Goal: Task Accomplishment & Management: Manage account settings

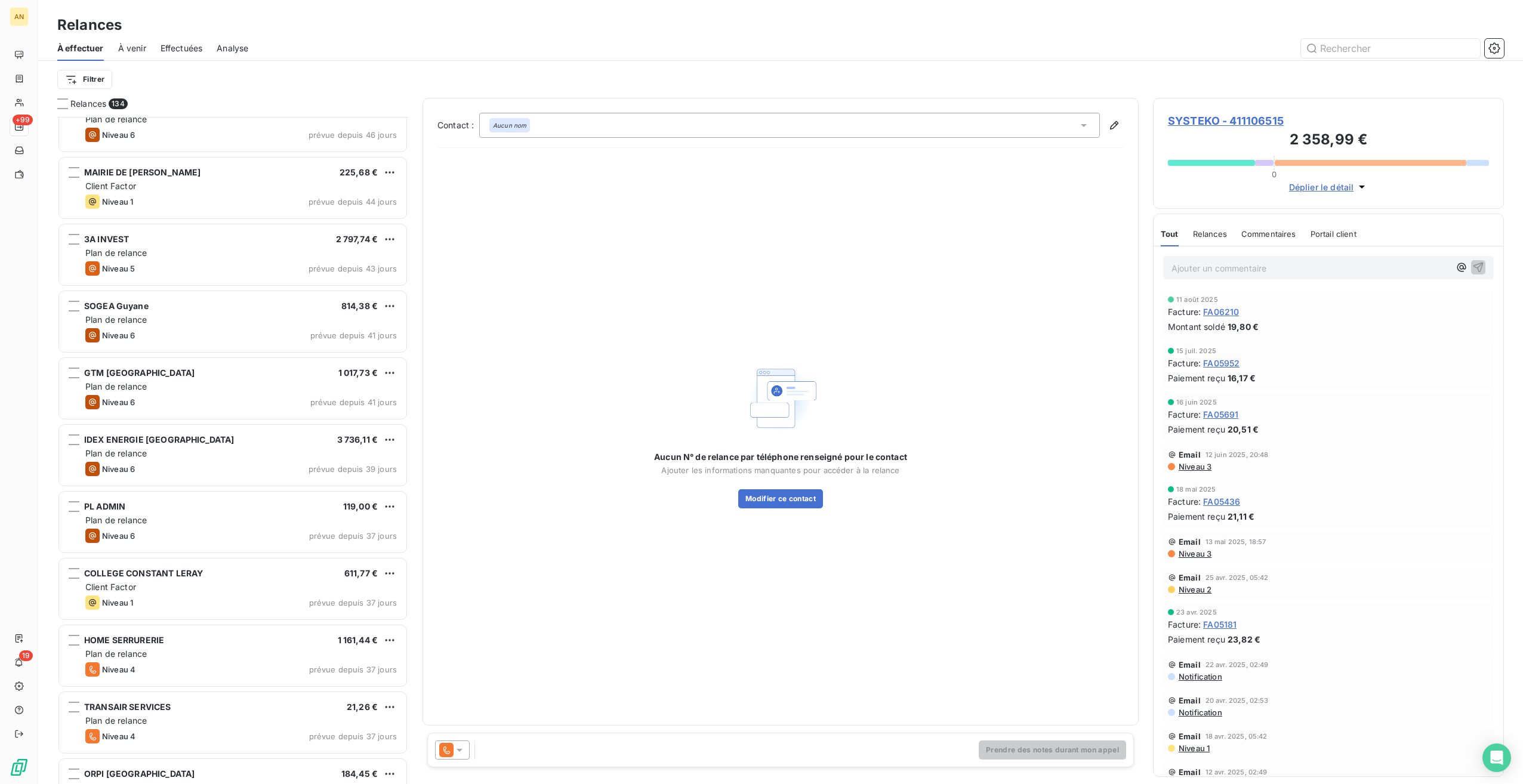
scroll to position [658, 341]
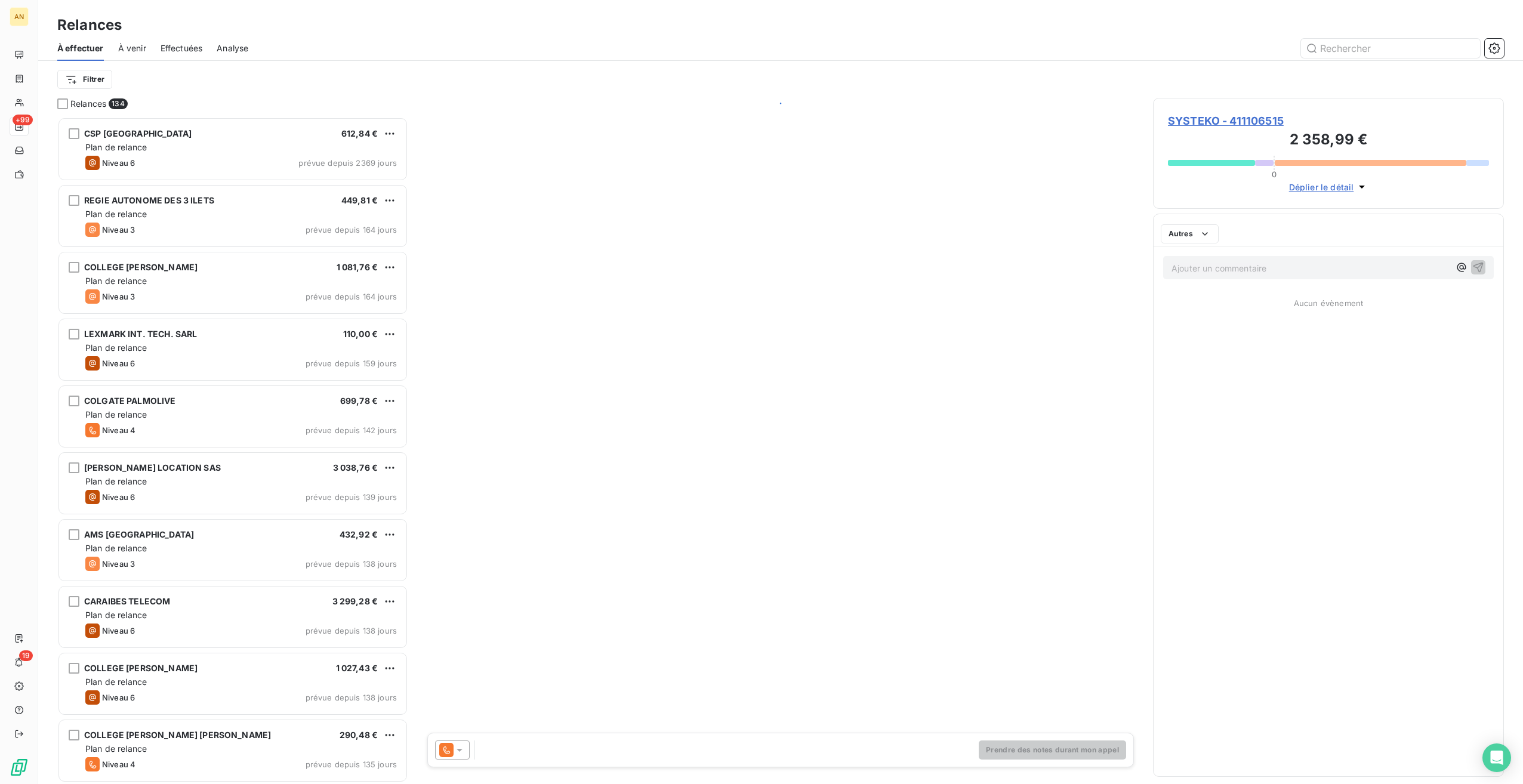
scroll to position [658, 341]
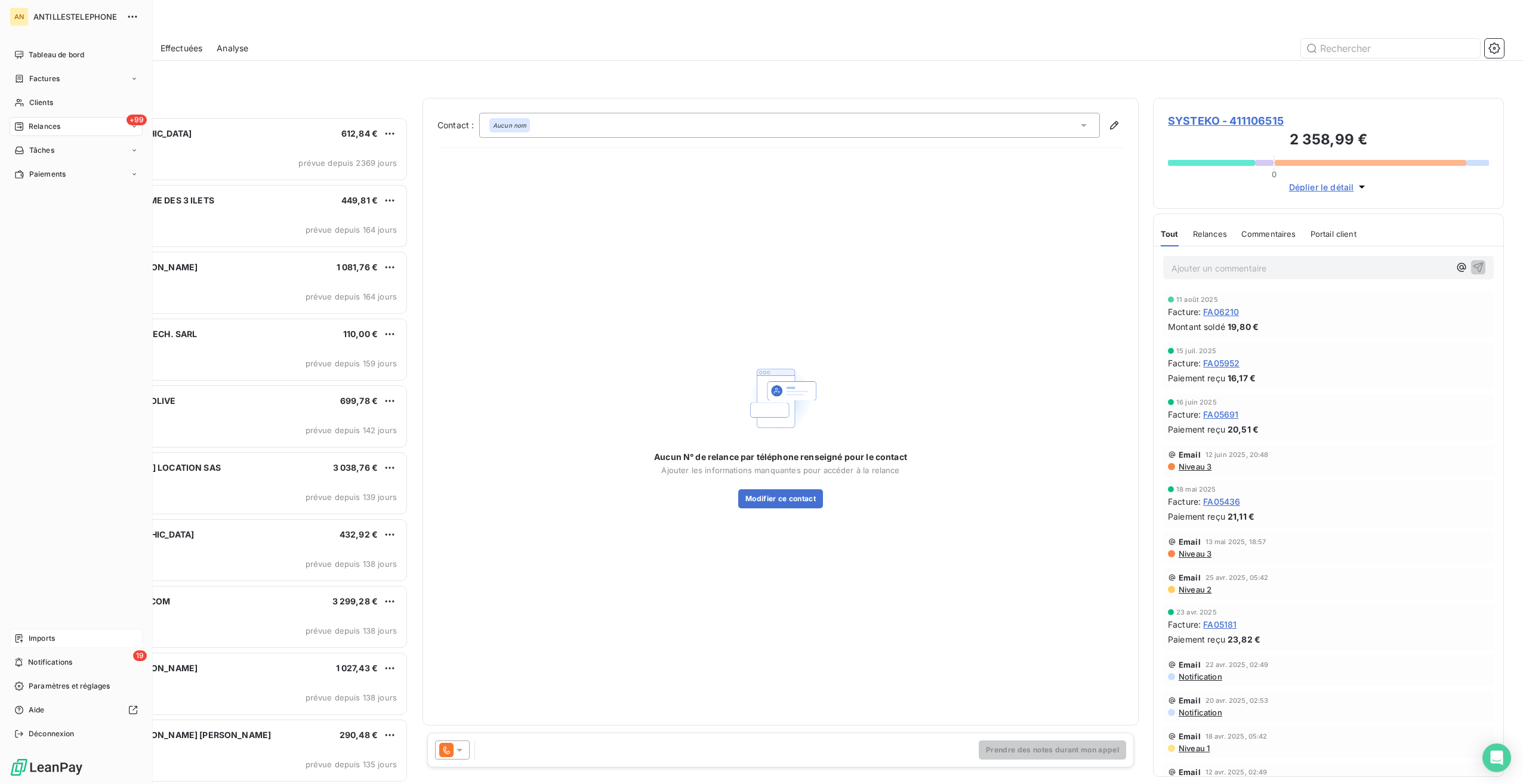
click at [29, 638] on span "Imports" at bounding box center [41, 638] width 26 height 11
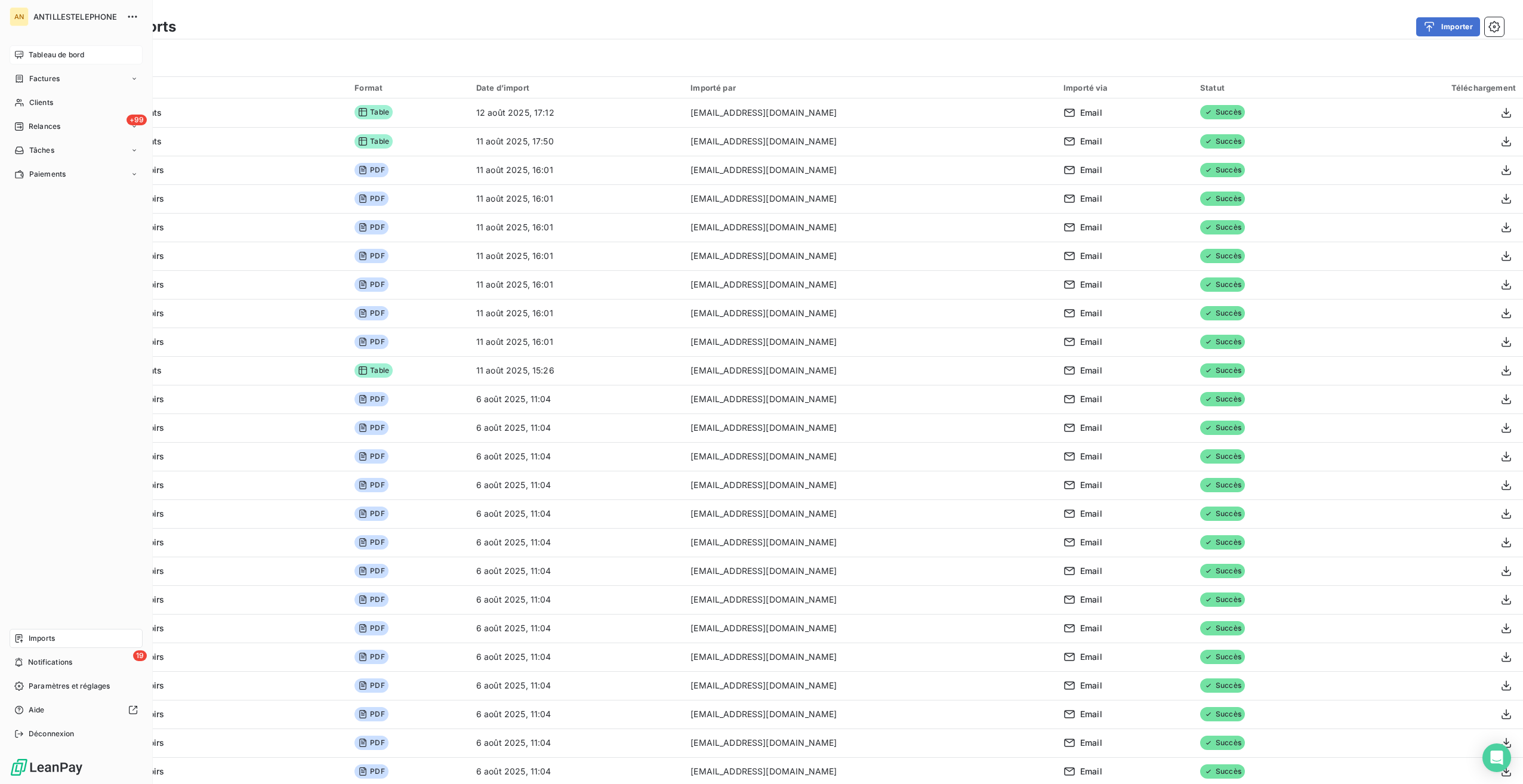
click at [29, 54] on span "Tableau de bord" at bounding box center [56, 55] width 55 height 11
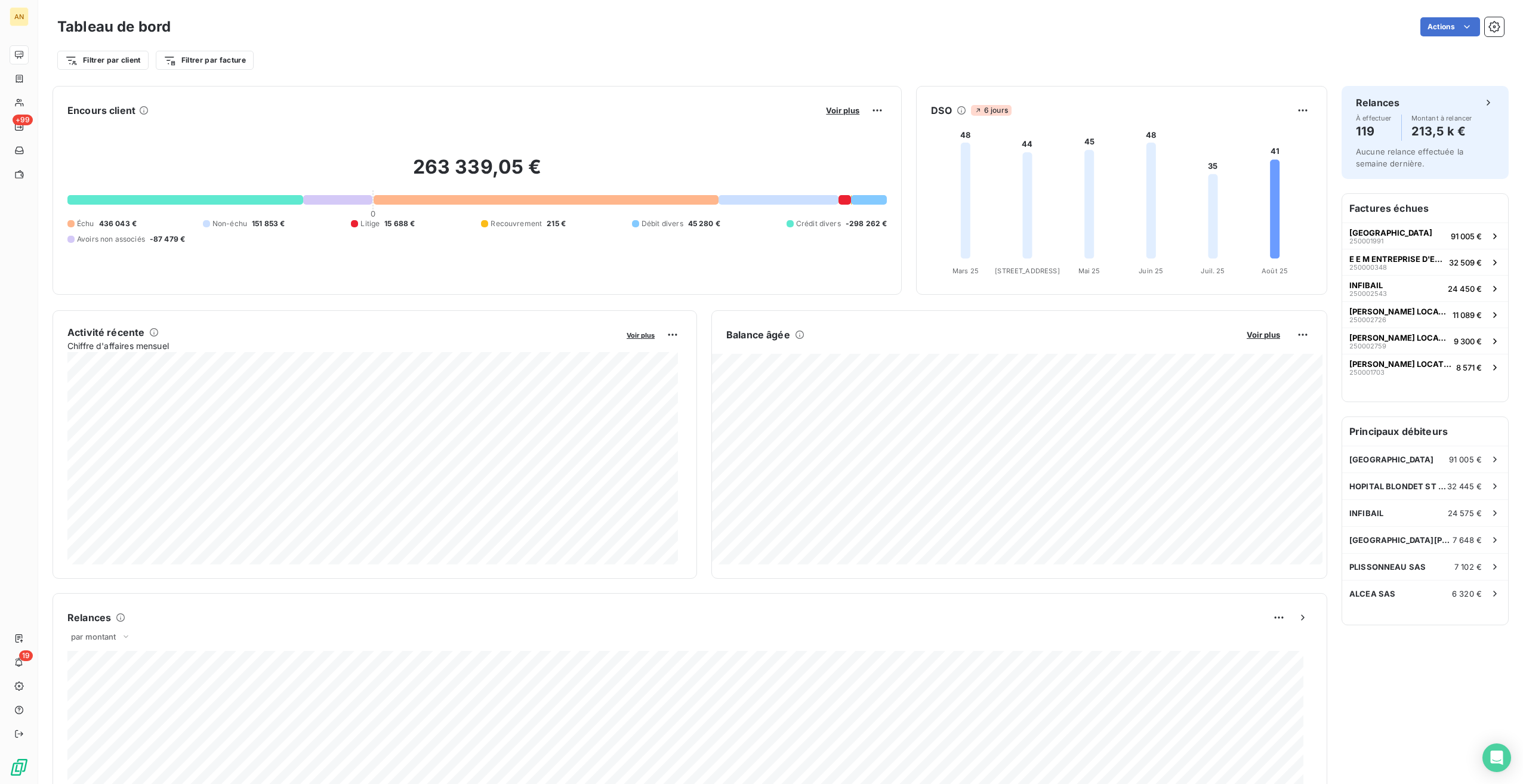
click at [260, 198] on div at bounding box center [185, 199] width 235 height 9
click at [259, 198] on div at bounding box center [185, 199] width 235 height 9
click at [259, 198] on div at bounding box center [185, 199] width 235 height 9
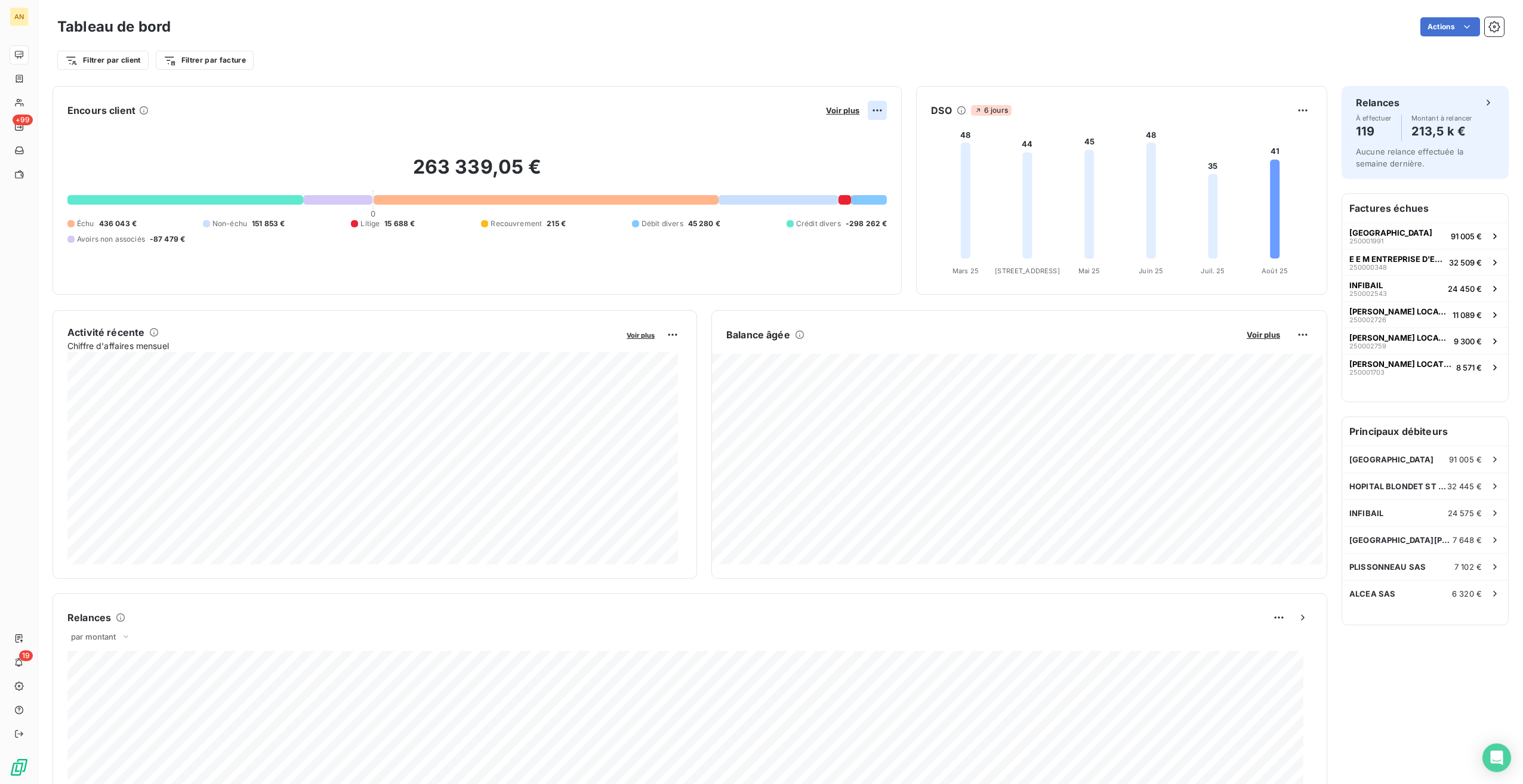
click at [865, 108] on html "AN +99 19 Tableau de bord Actions Filtrer par client Filtrer par facture Encour…" at bounding box center [762, 392] width 1523 height 784
click at [828, 112] on html "AN +99 19 Tableau de bord Actions Filtrer par client Filtrer par facture Encour…" at bounding box center [762, 392] width 1523 height 784
click at [829, 112] on span "Voir plus" at bounding box center [843, 110] width 33 height 9
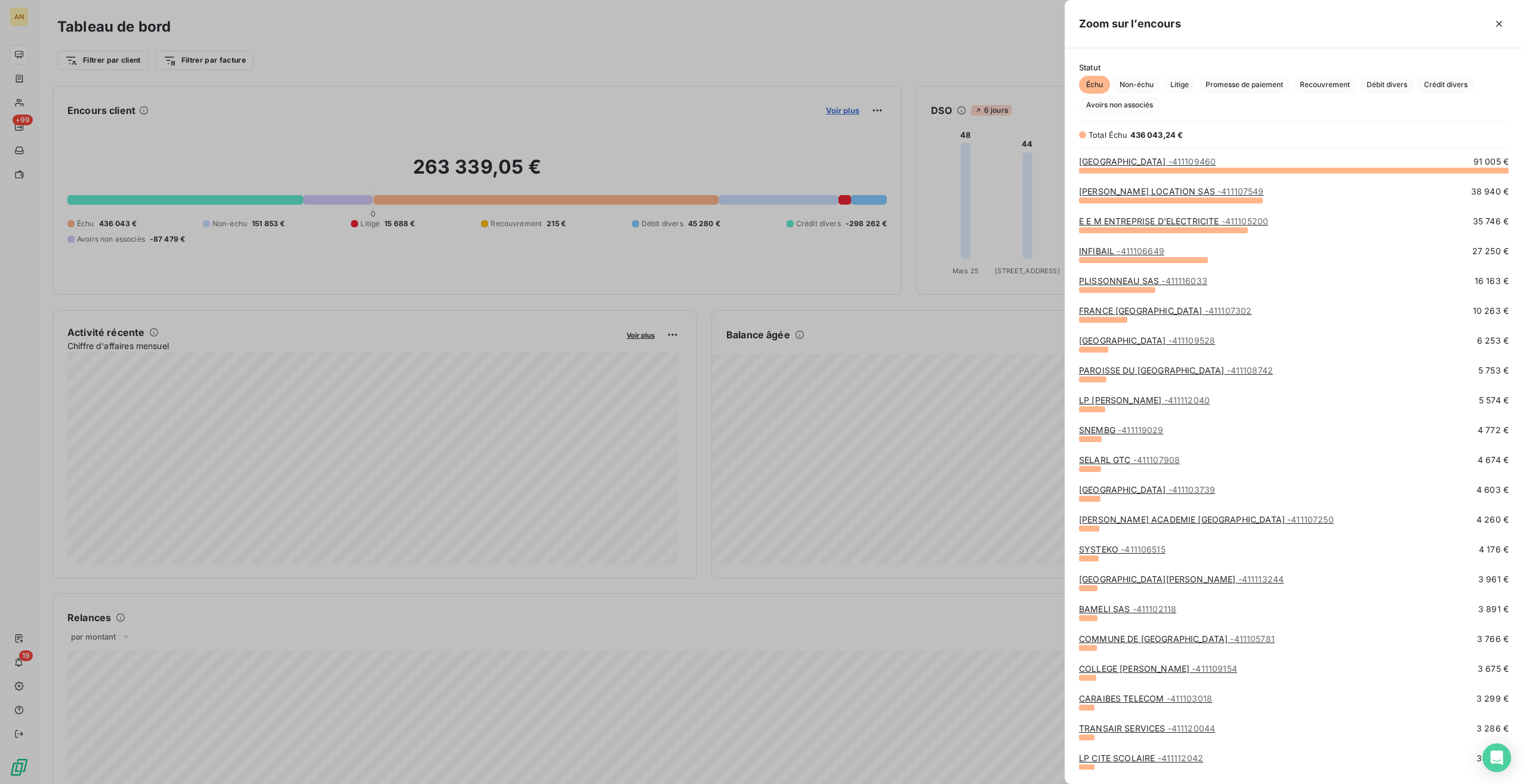
scroll to position [9, 9]
click at [1453, 84] on span "Crédit divers" at bounding box center [1445, 84] width 58 height 18
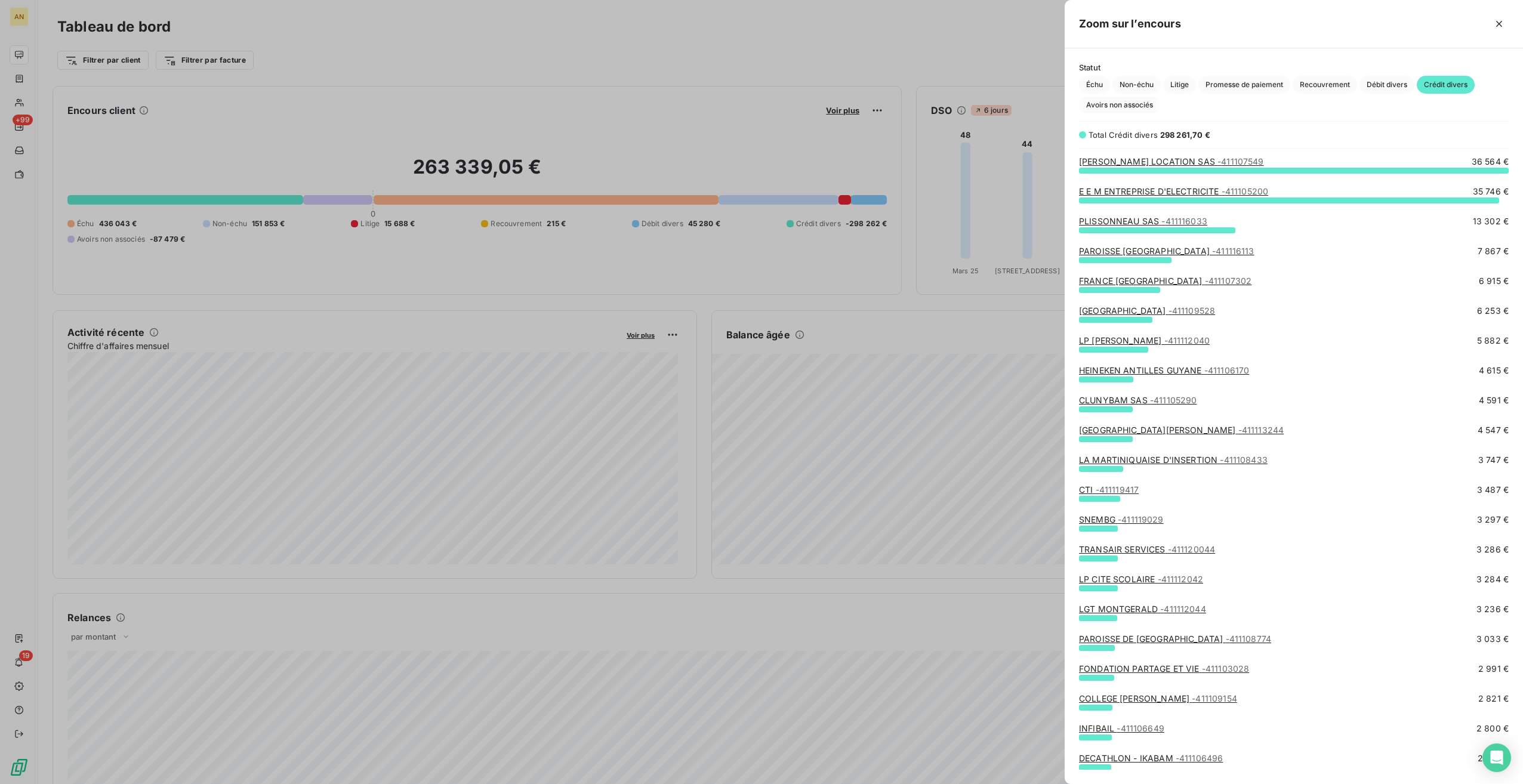
scroll to position [605, 449]
click at [1161, 249] on link "PAROISSE ST MICHEL - 411116113" at bounding box center [1167, 251] width 176 height 10
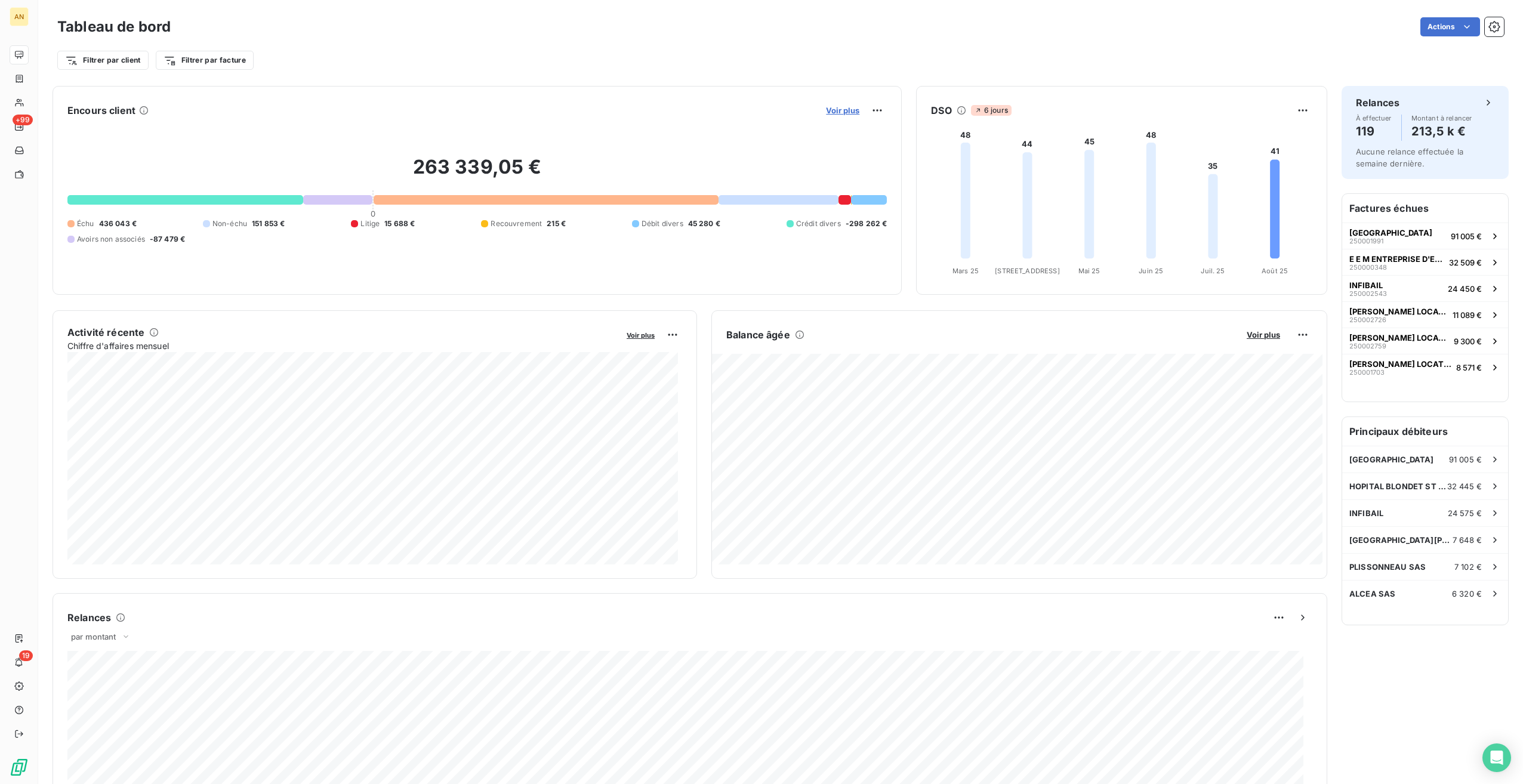
click at [836, 108] on span "Voir plus" at bounding box center [843, 110] width 33 height 9
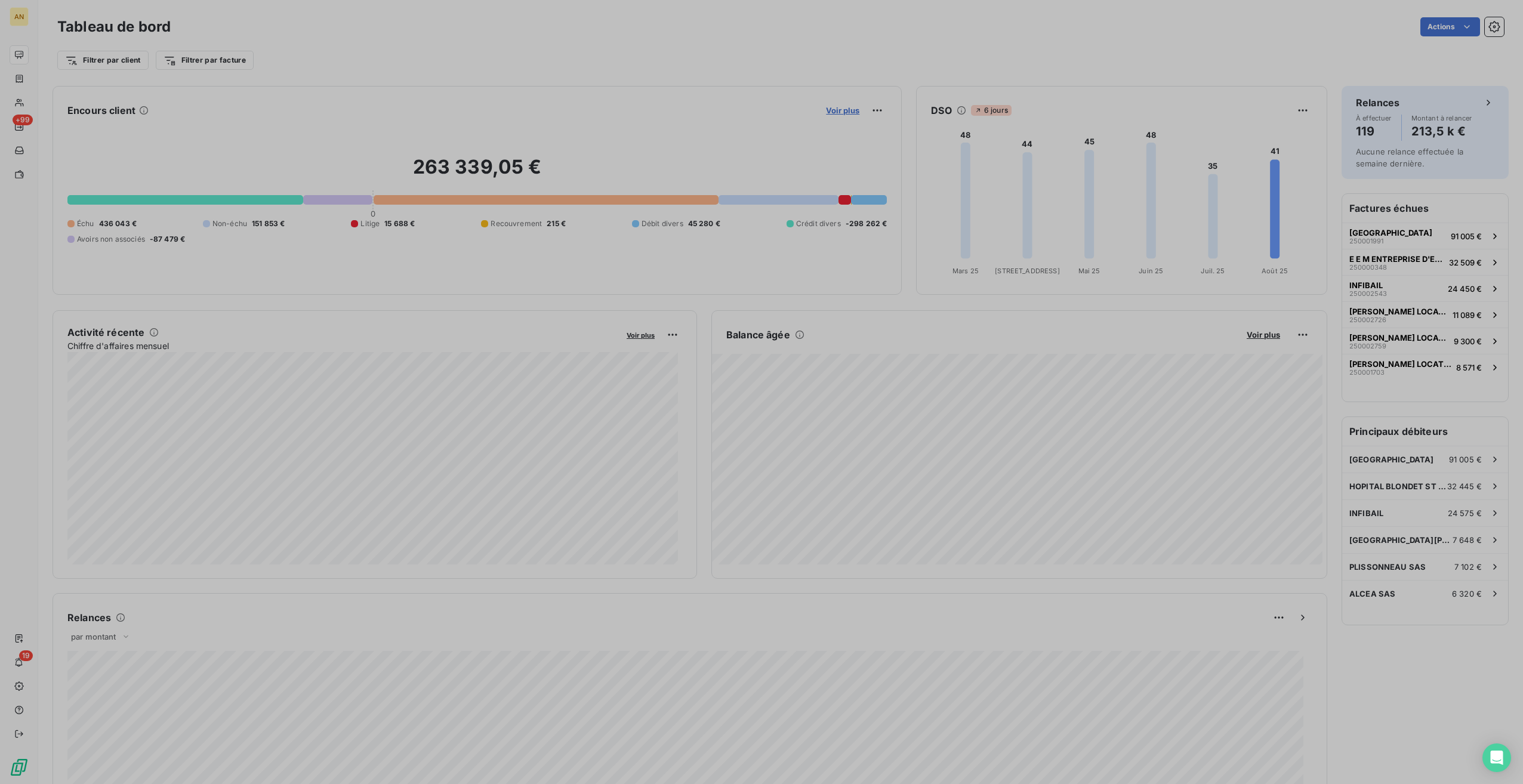
scroll to position [775, 449]
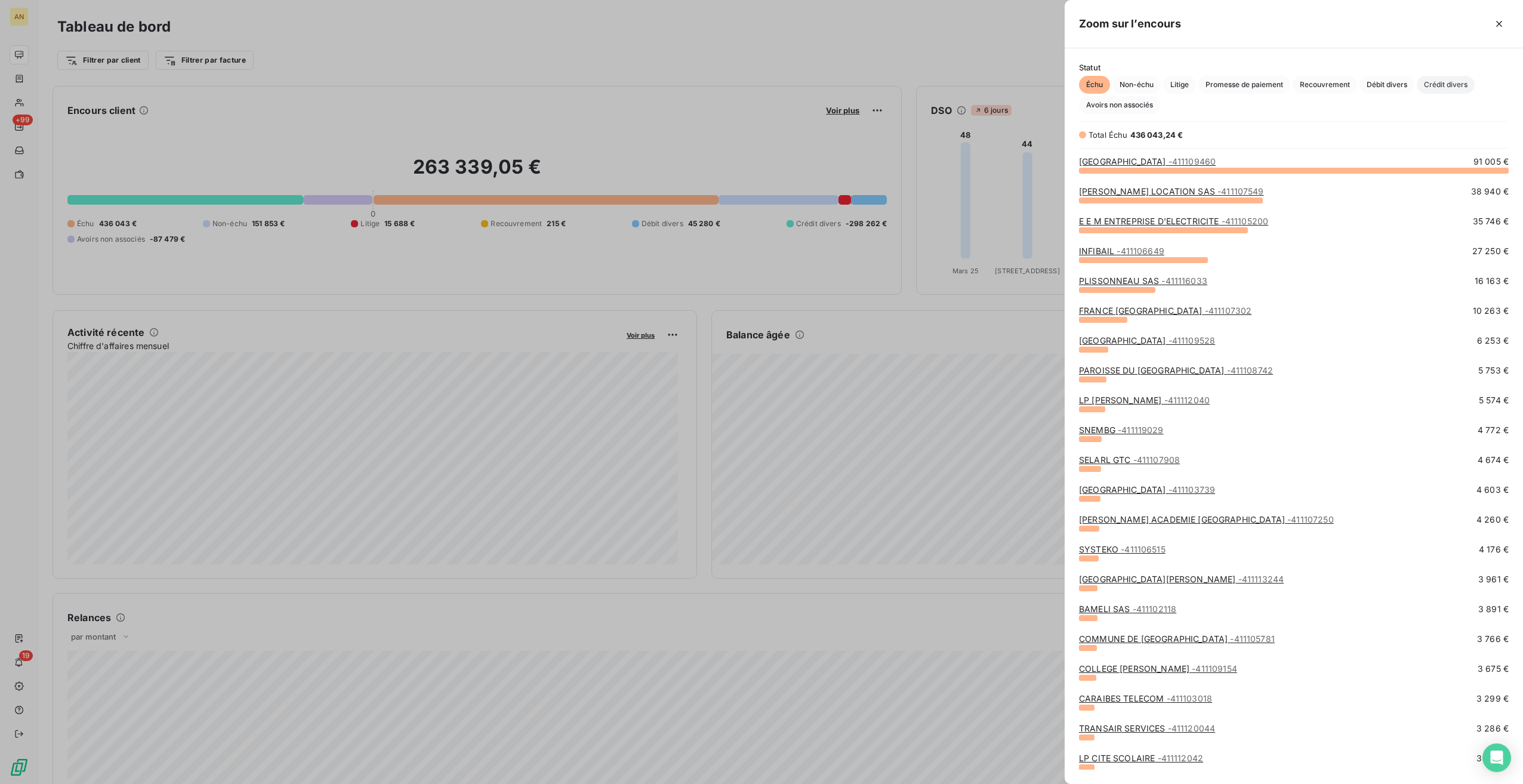
click at [1442, 84] on span "Crédit divers" at bounding box center [1445, 84] width 58 height 18
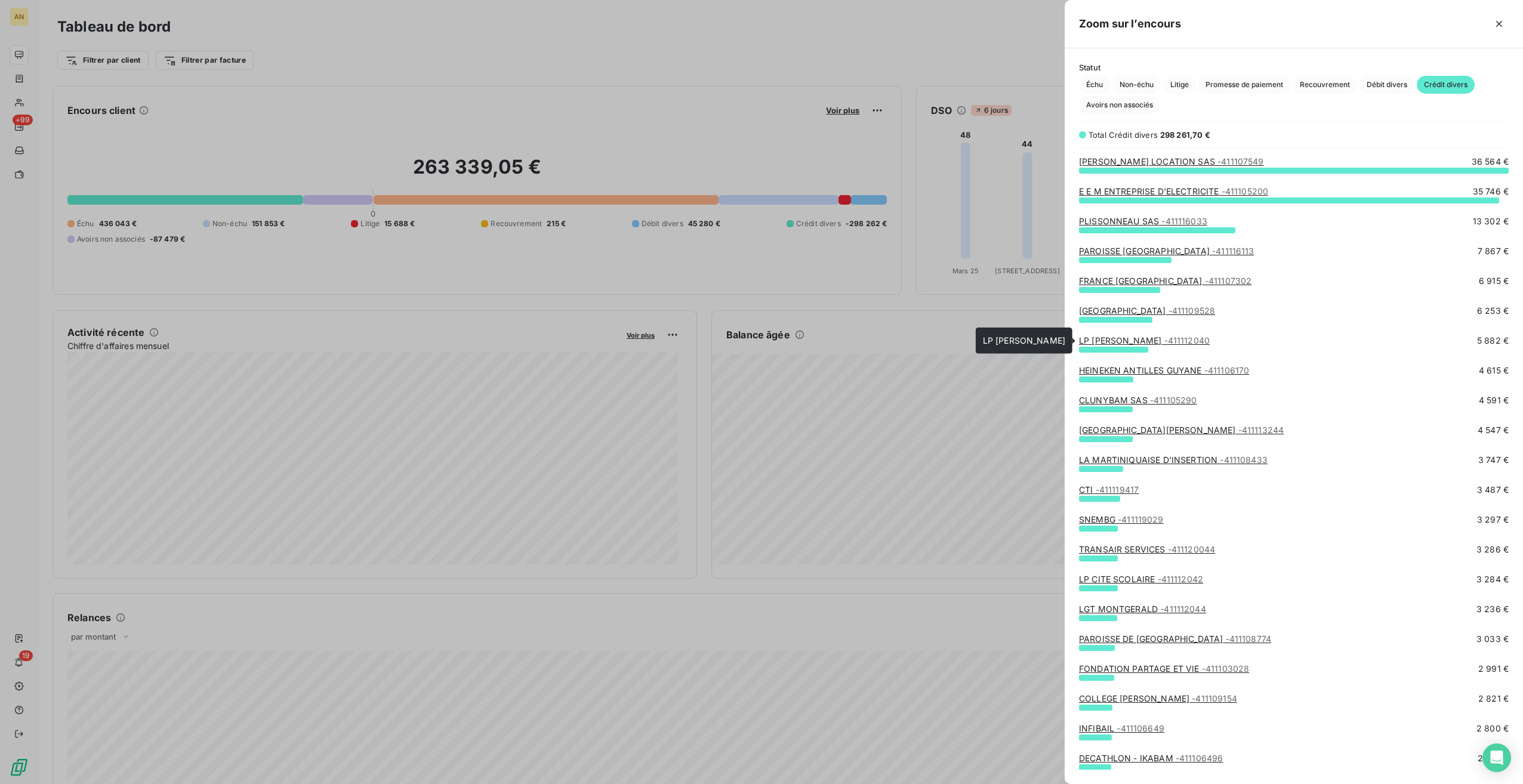
click at [1178, 338] on span "- 411112040" at bounding box center [1187, 340] width 46 height 10
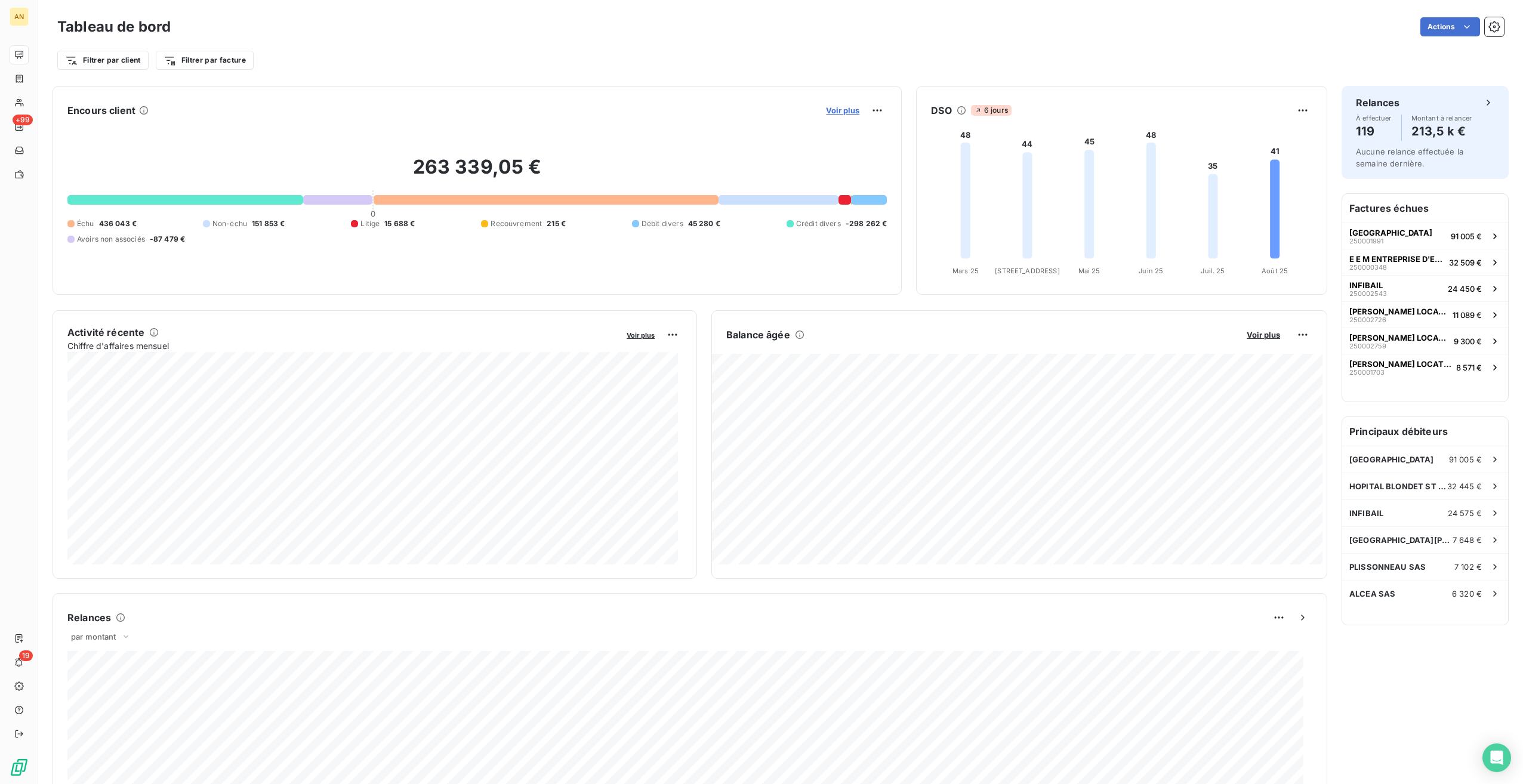
click at [841, 109] on span "Voir plus" at bounding box center [843, 110] width 33 height 9
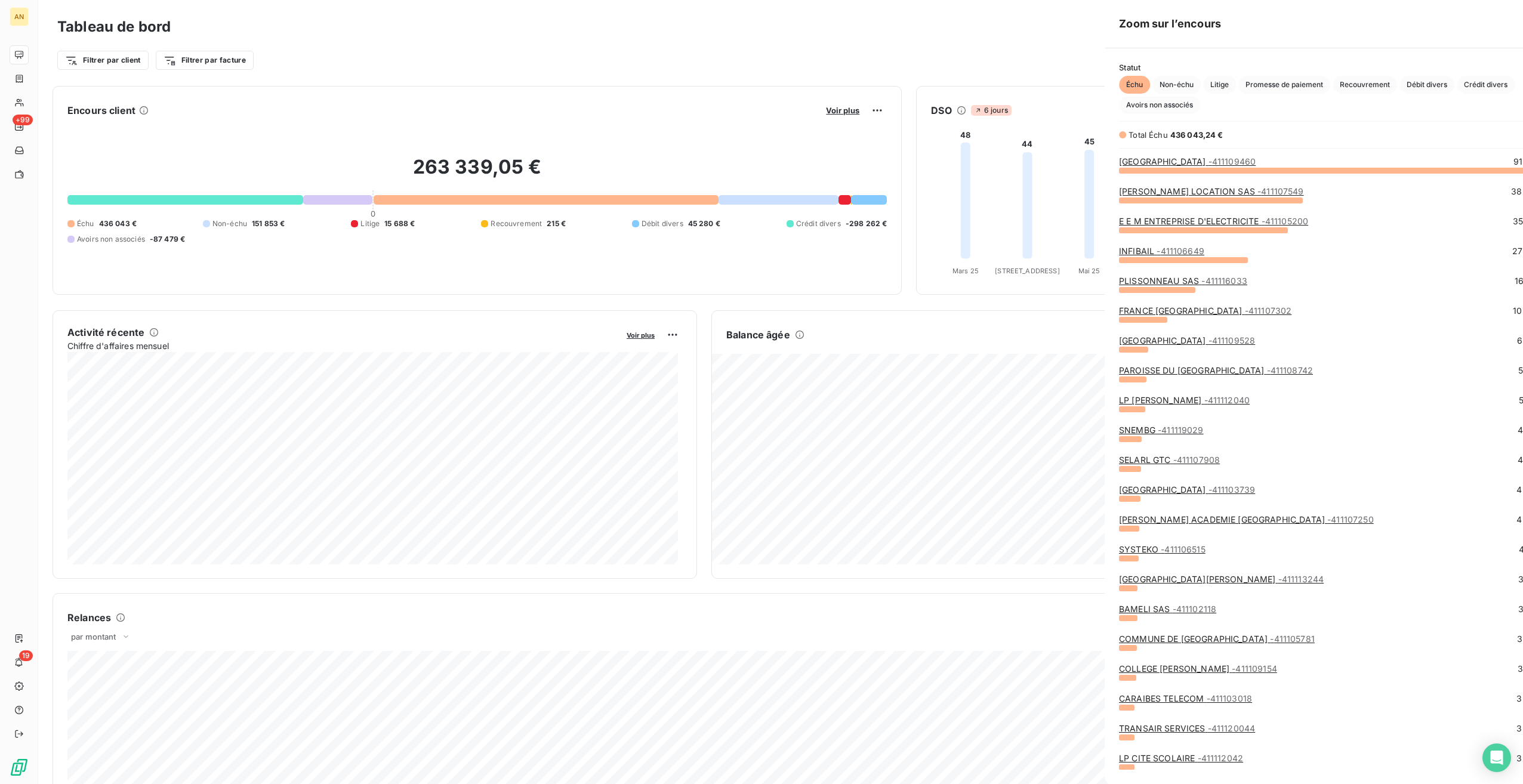
scroll to position [775, 449]
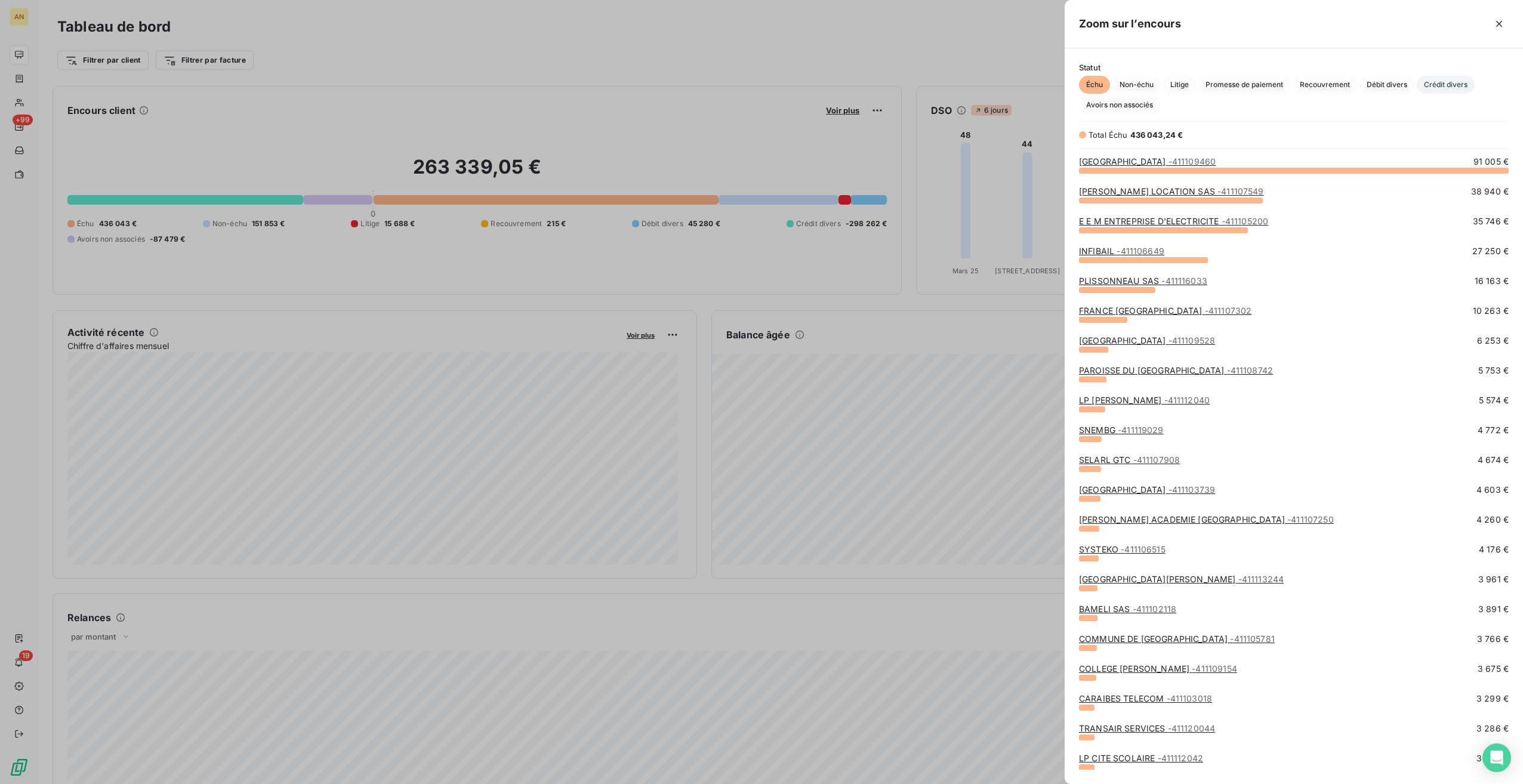
click at [1437, 84] on span "Crédit divers" at bounding box center [1445, 84] width 58 height 18
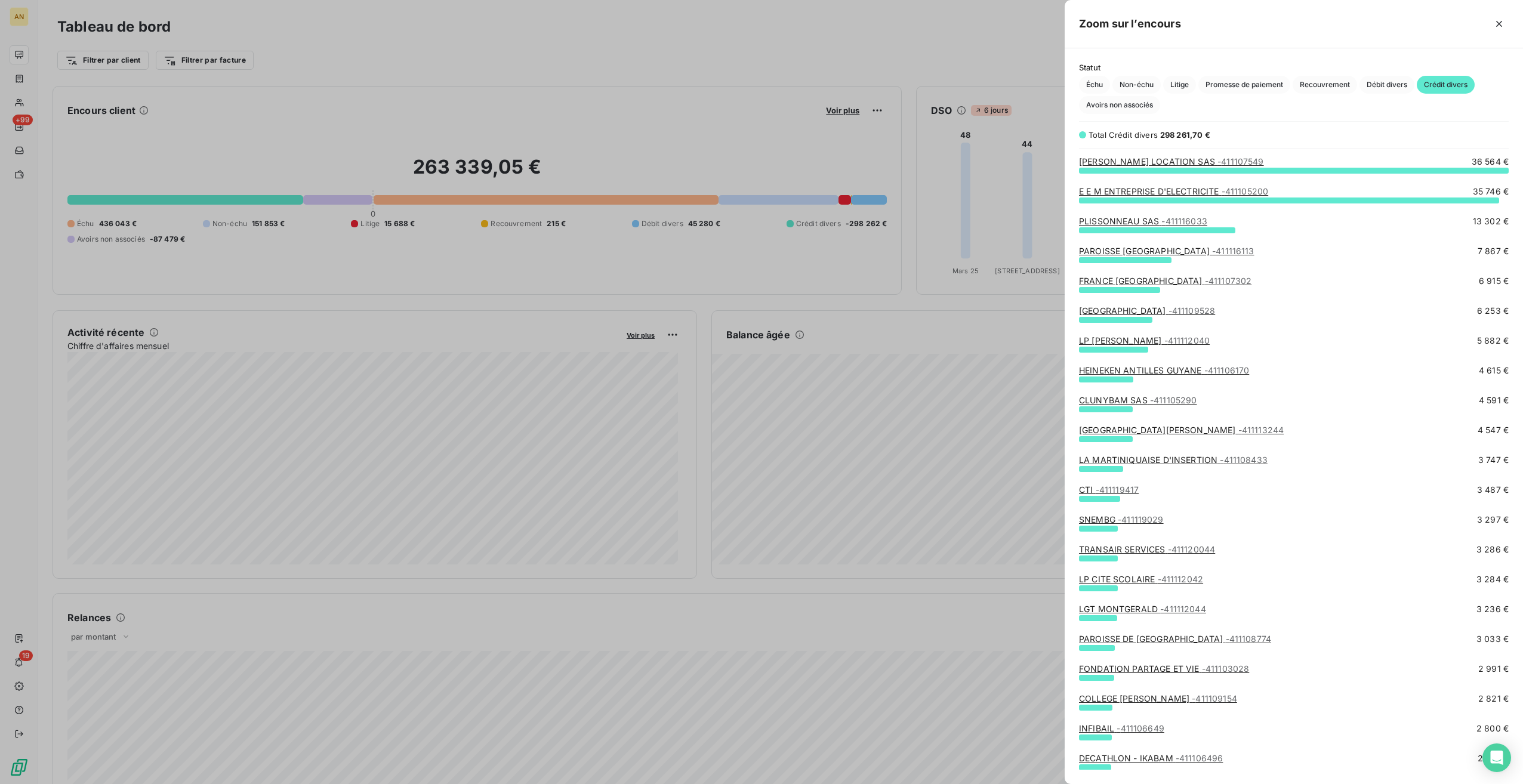
click at [1173, 550] on span "- 411120044" at bounding box center [1192, 549] width 48 height 10
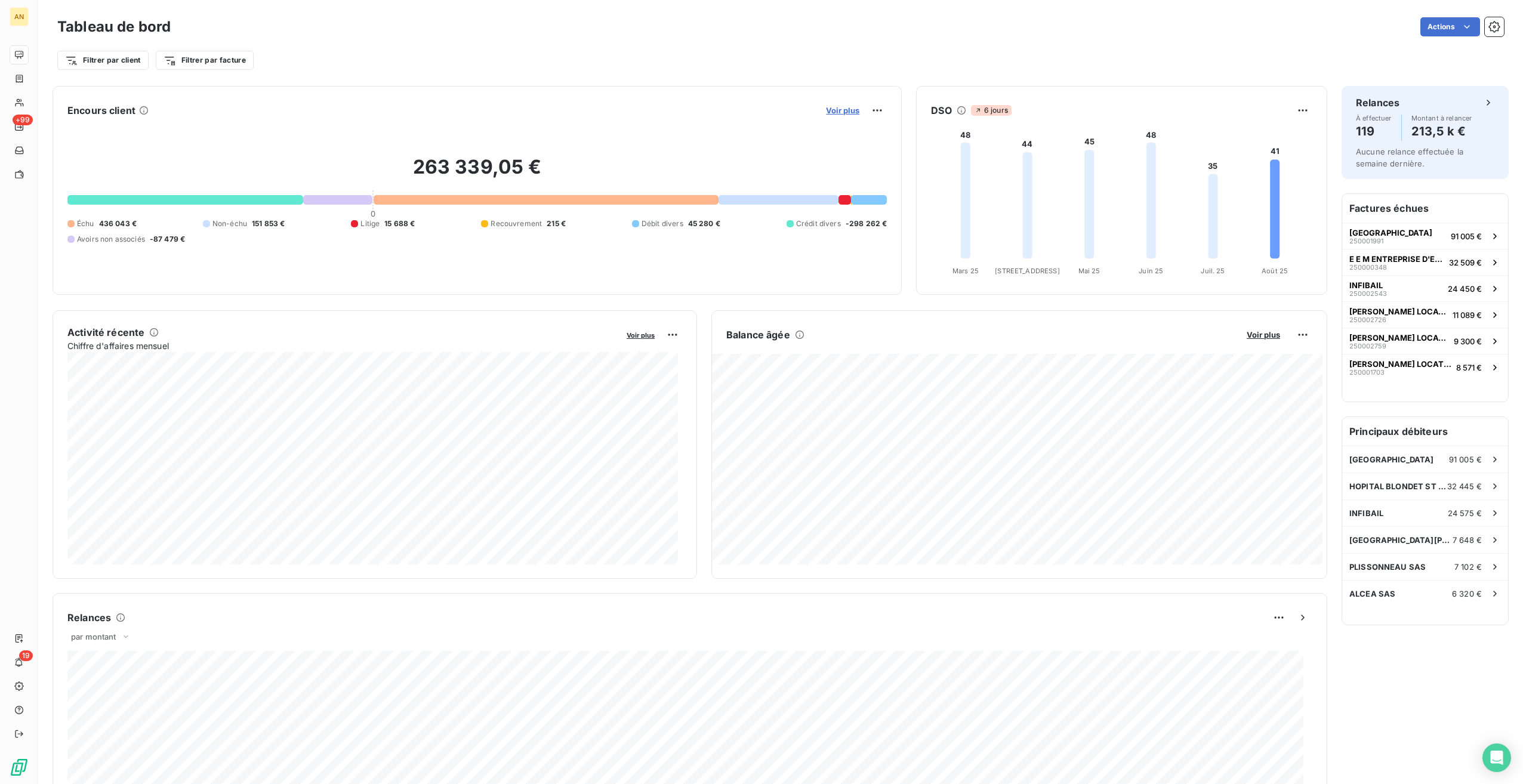
click at [835, 107] on span "Voir plus" at bounding box center [843, 110] width 33 height 9
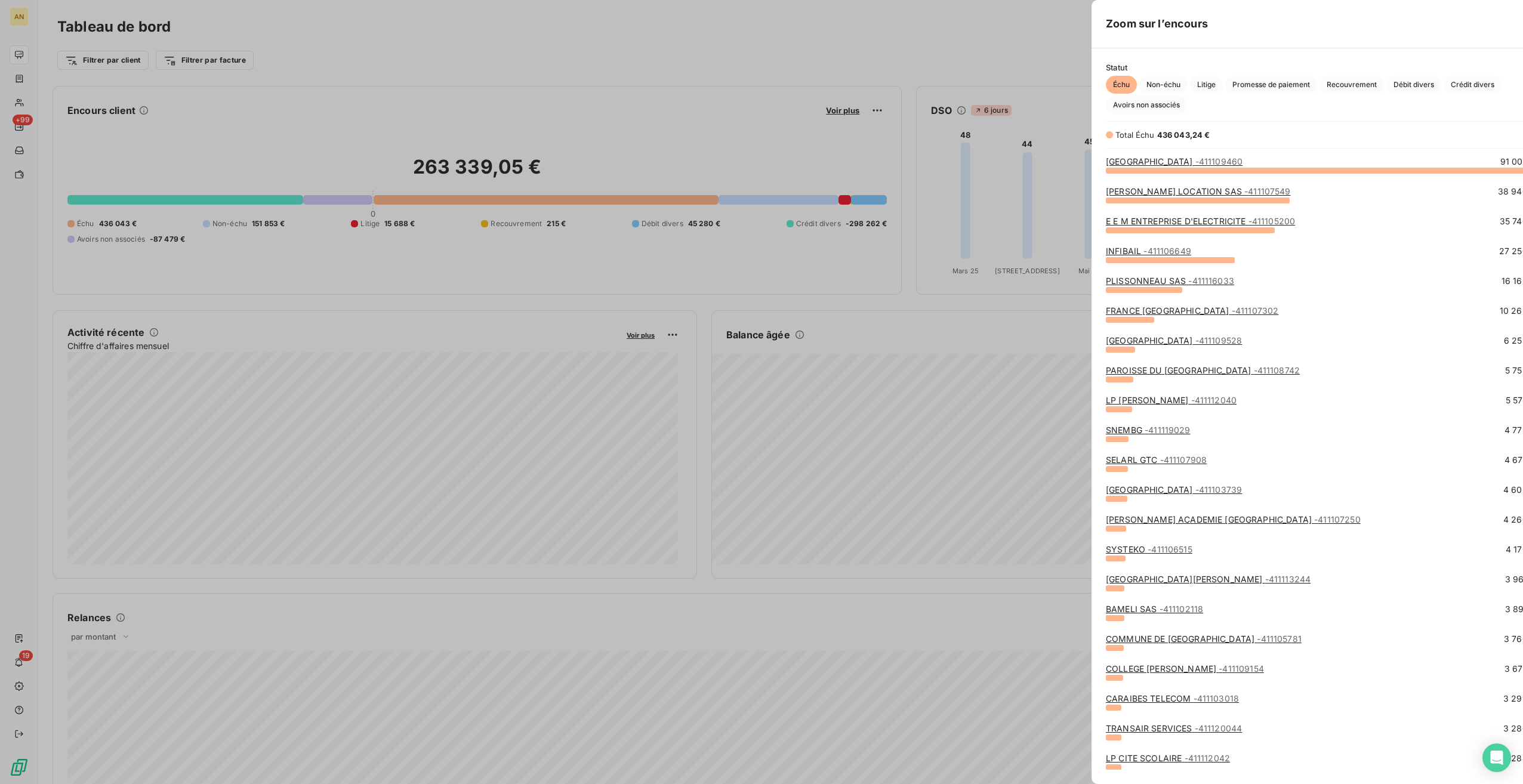
scroll to position [775, 449]
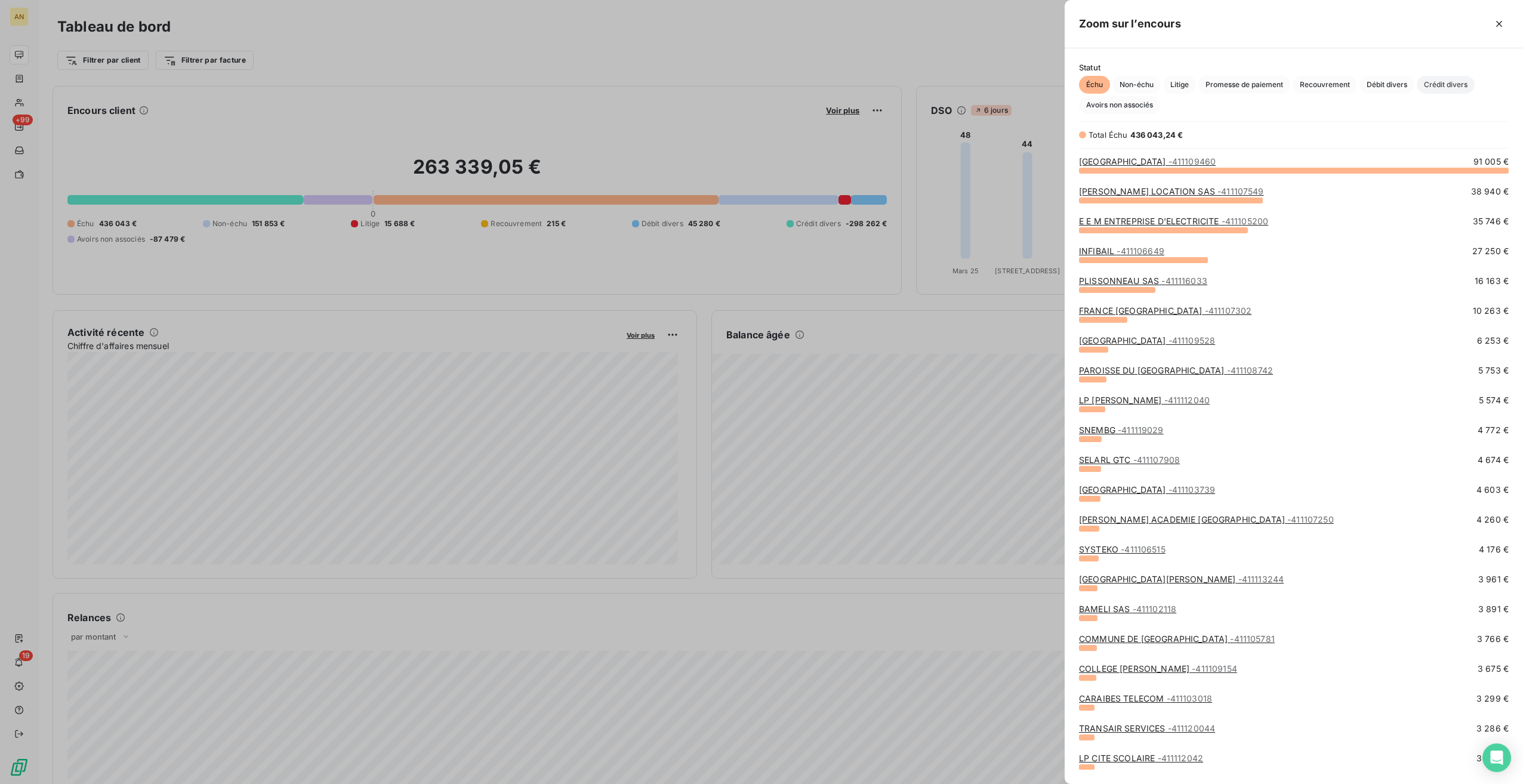
click at [1455, 76] on span "Crédit divers" at bounding box center [1445, 84] width 58 height 18
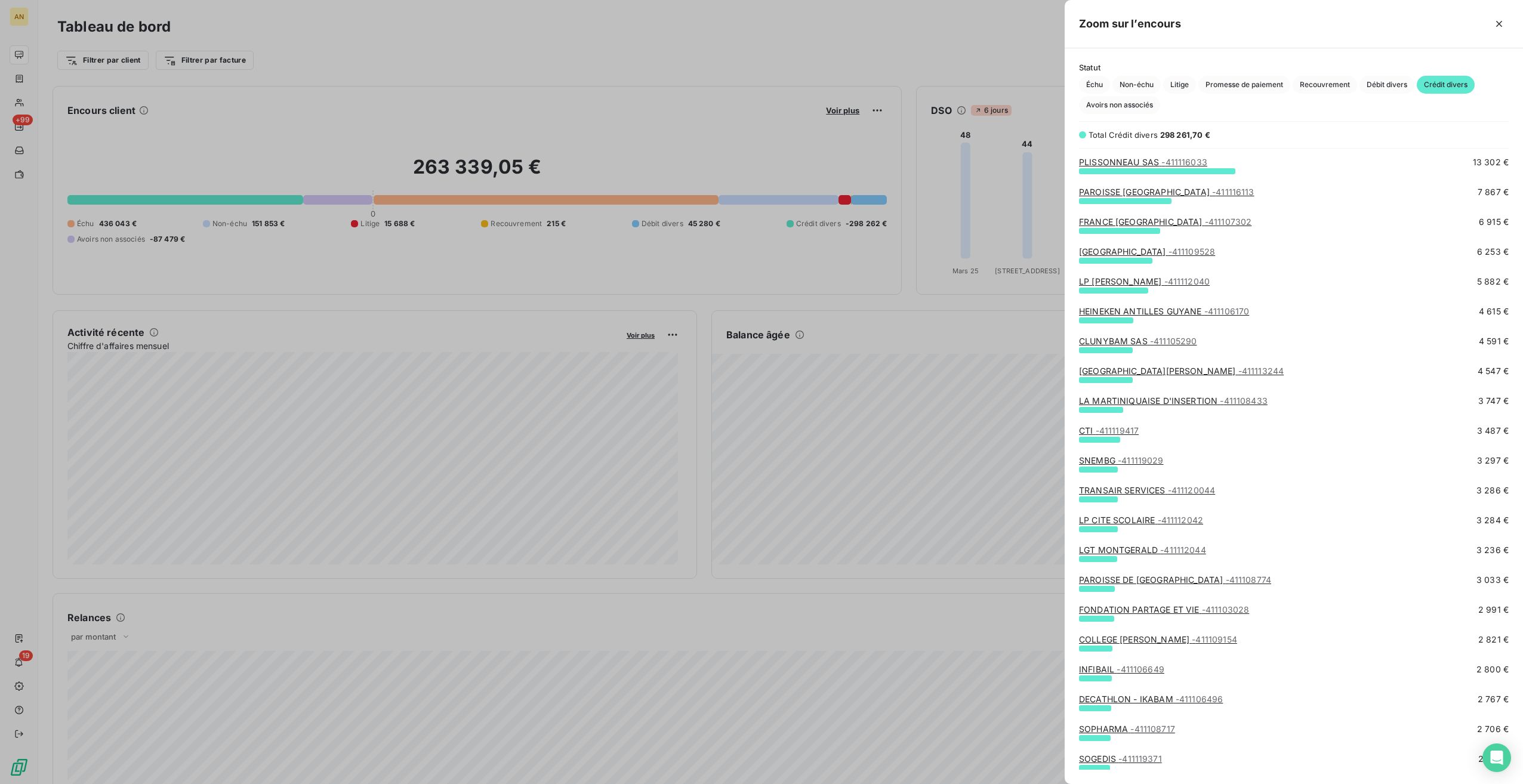
scroll to position [60, 0]
click at [1201, 700] on span "- 411106496" at bounding box center [1200, 698] width 48 height 10
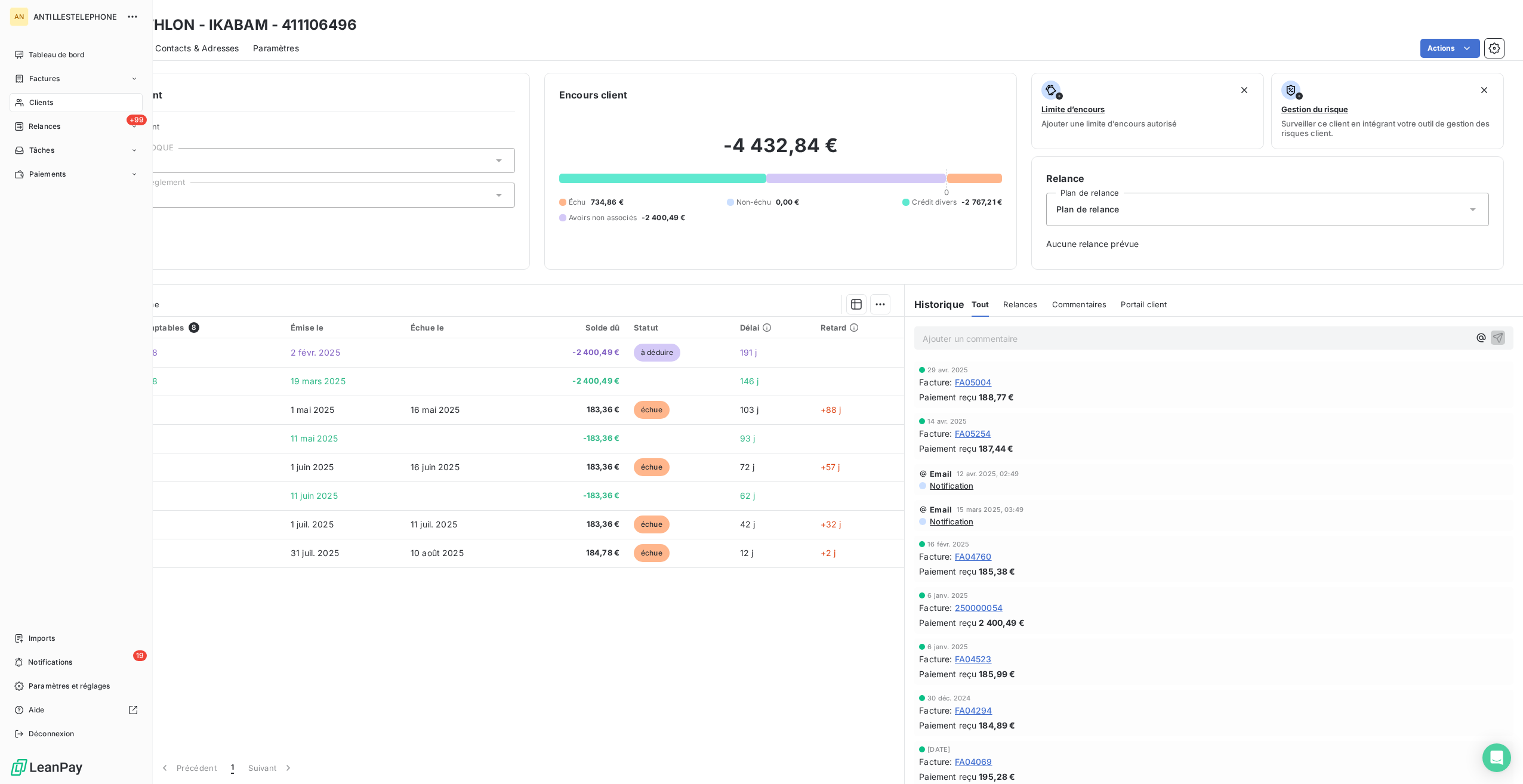
drag, startPoint x: 54, startPoint y: 57, endPoint x: 87, endPoint y: 65, distance: 34.0
click at [54, 57] on span "Tableau de bord" at bounding box center [56, 55] width 55 height 11
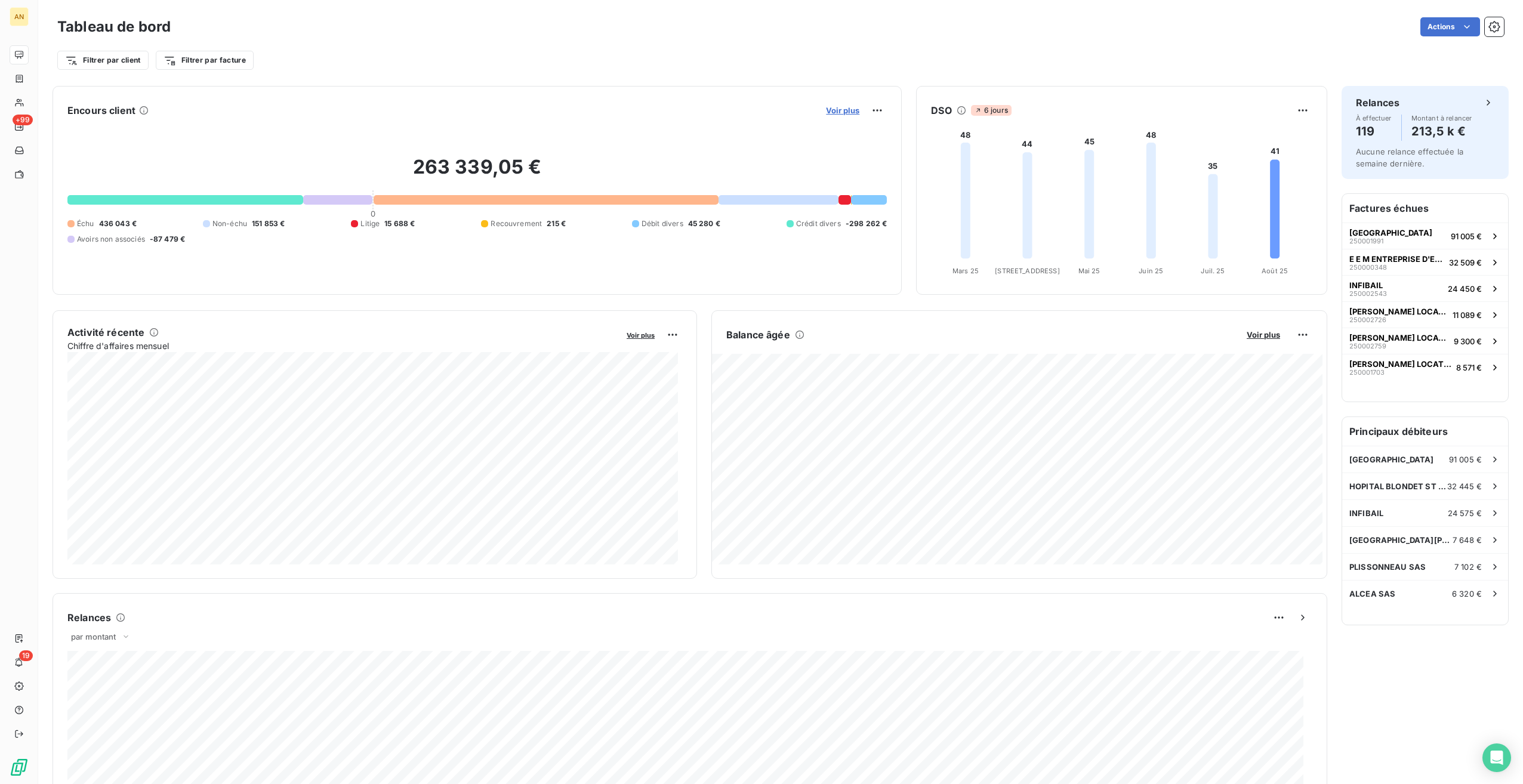
click at [838, 107] on span "Voir plus" at bounding box center [843, 110] width 33 height 9
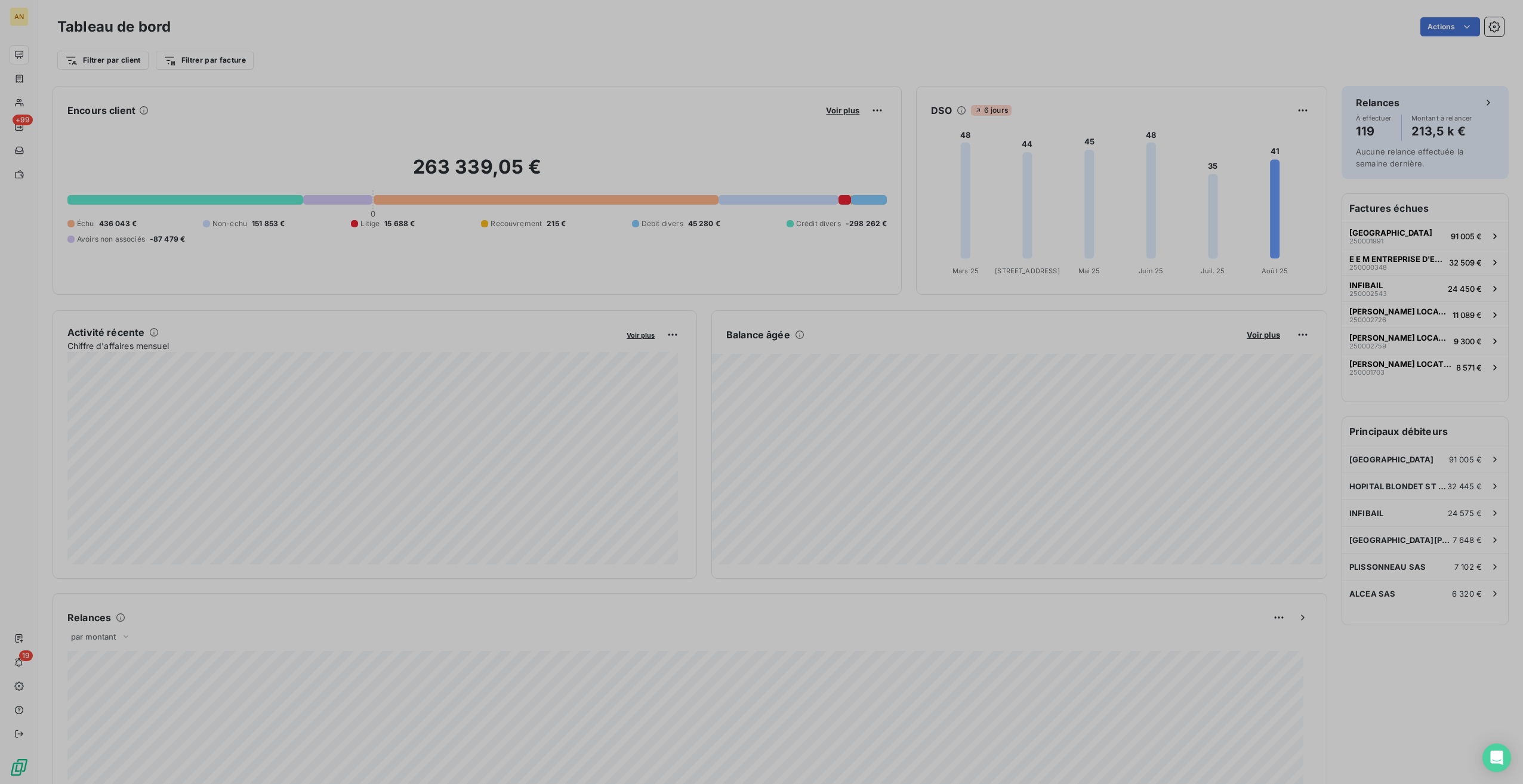
scroll to position [775, 449]
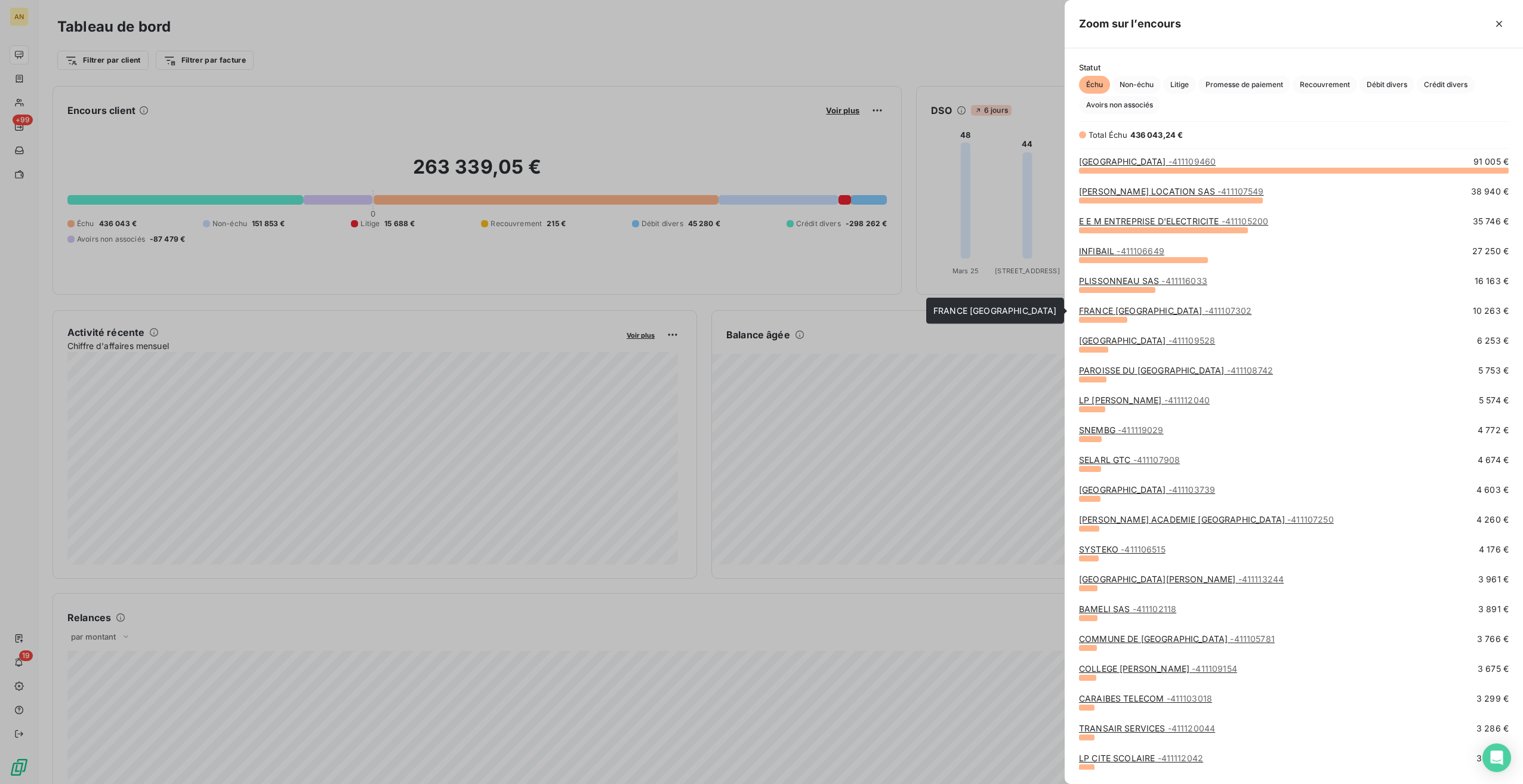
click at [1167, 306] on link "FRANCE ANTILLES MARTINIQUE - 411107302" at bounding box center [1165, 310] width 172 height 10
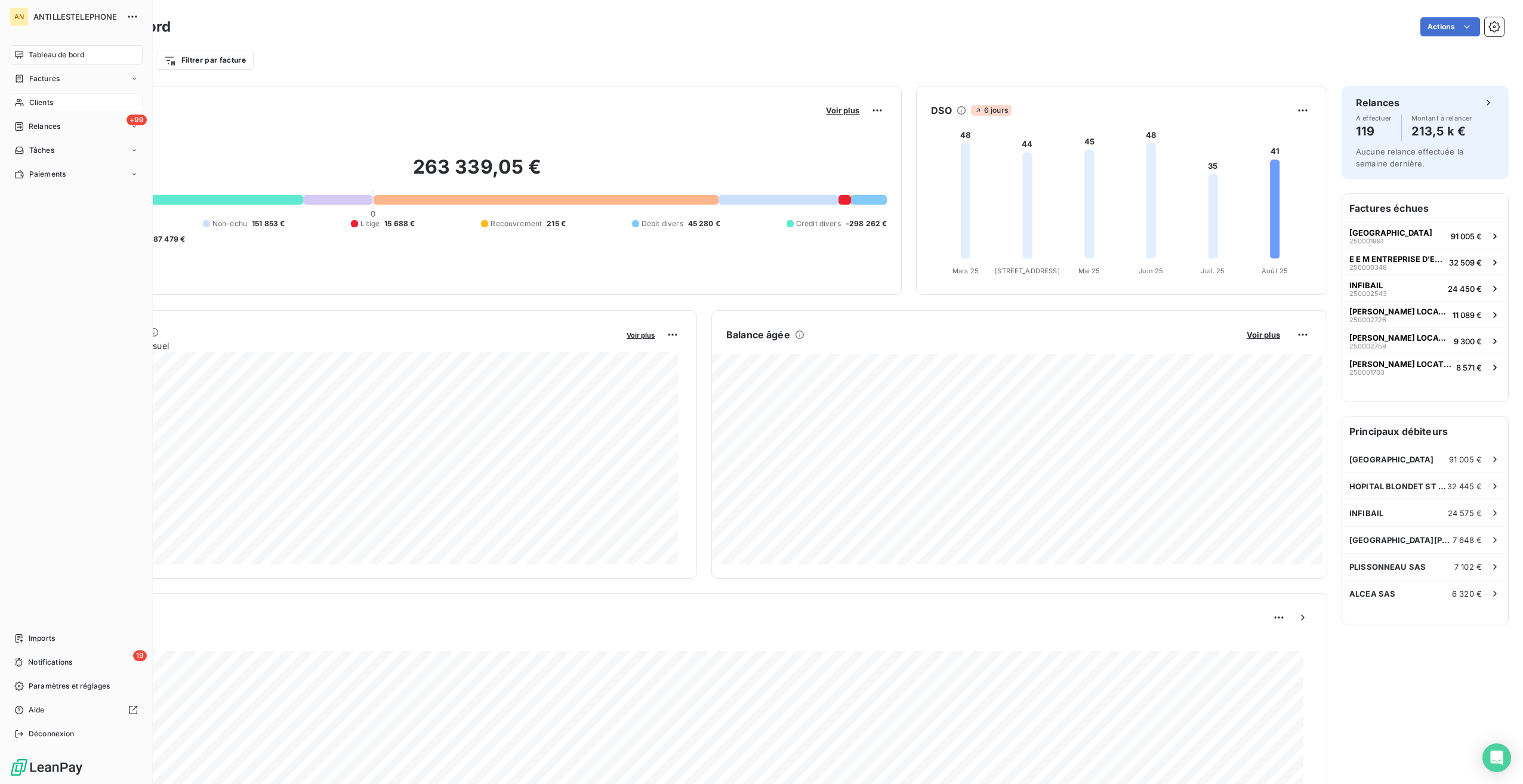
click at [27, 100] on div "Clients" at bounding box center [76, 102] width 133 height 19
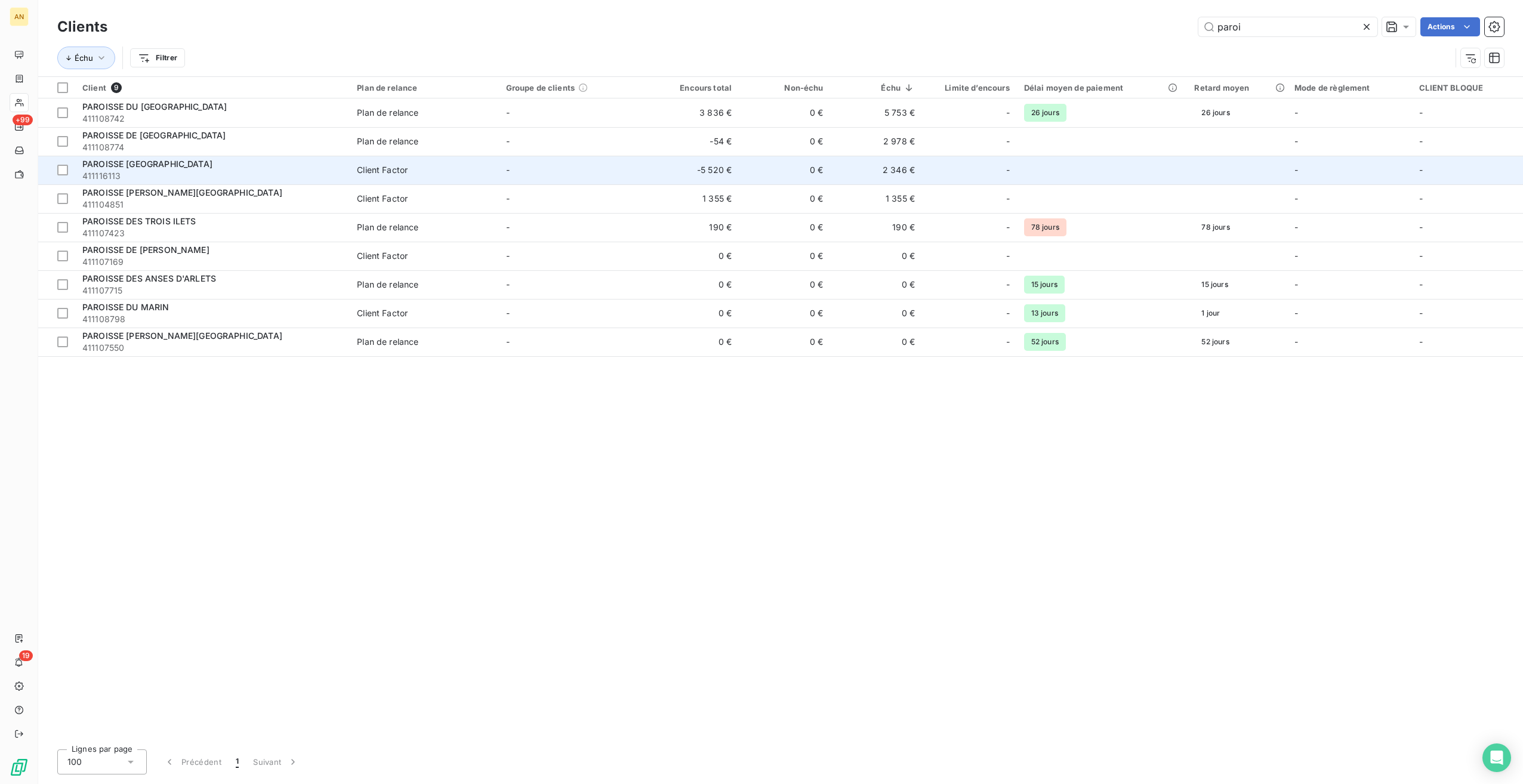
type input "paroi"
click at [137, 160] on span "PAROISSE [GEOGRAPHIC_DATA]" at bounding box center [148, 164] width 130 height 10
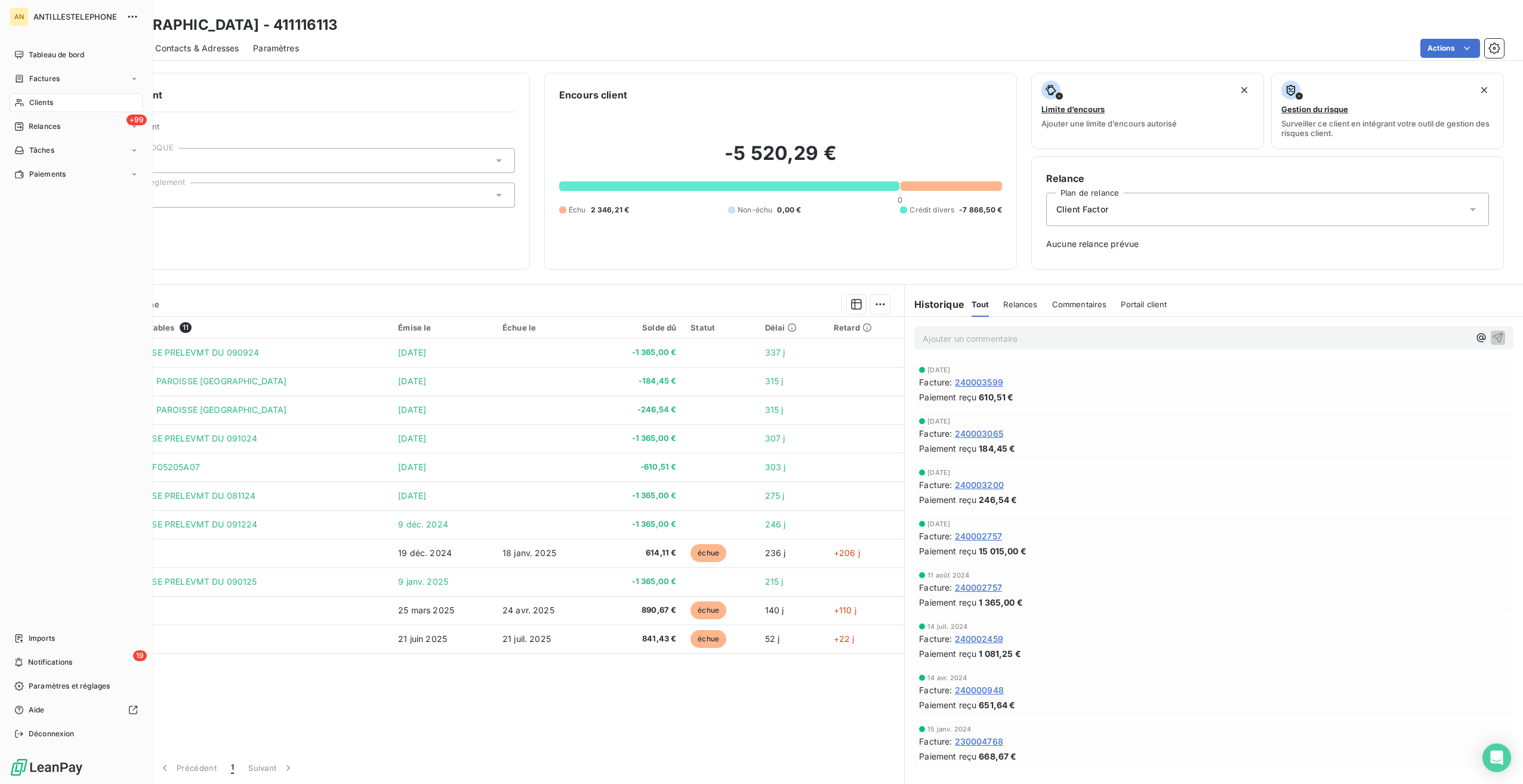
click at [20, 105] on icon at bounding box center [19, 102] width 10 height 9
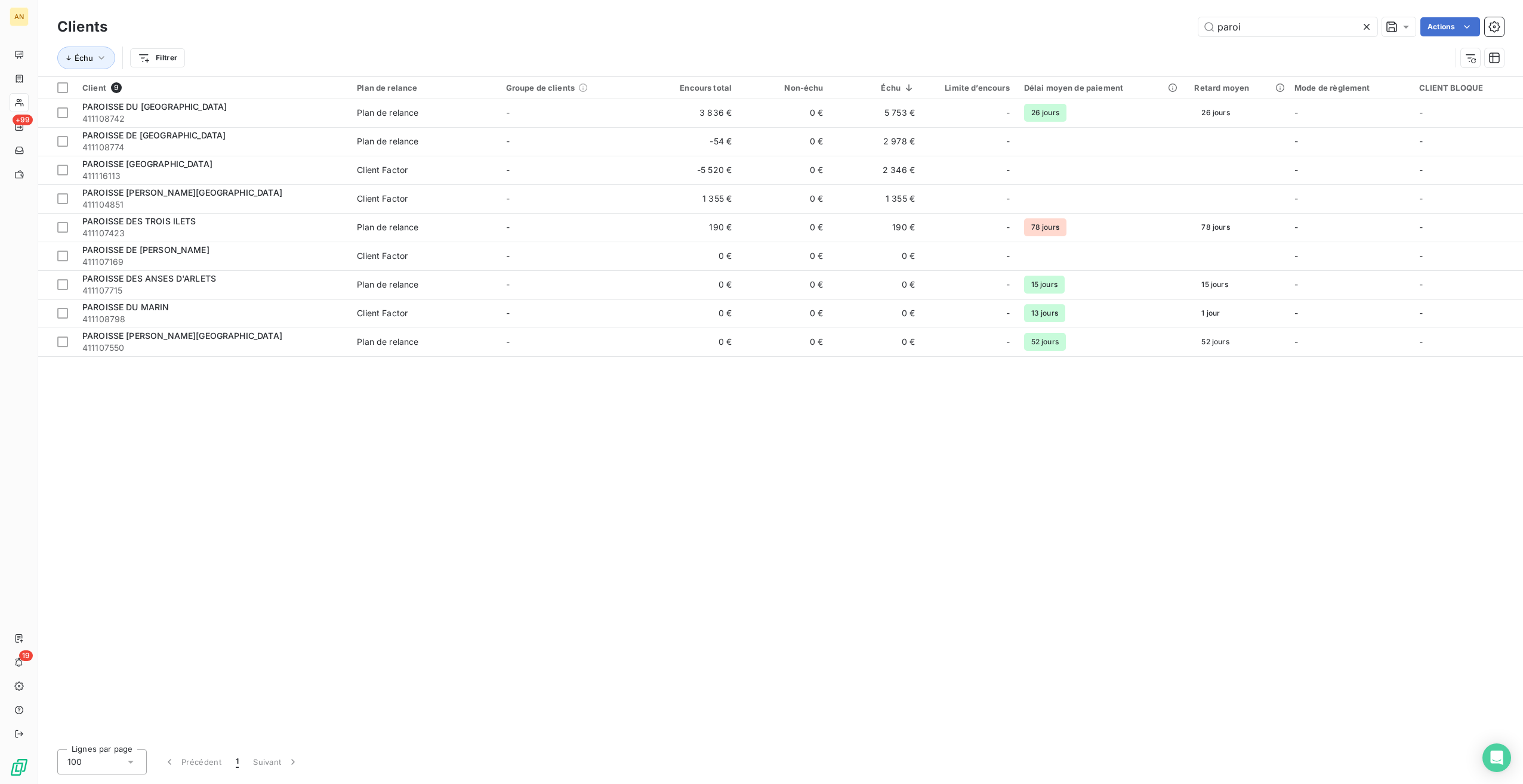
drag, startPoint x: 1242, startPoint y: 31, endPoint x: 1157, endPoint y: 24, distance: 85.3
click at [1158, 23] on div "paroi Actions" at bounding box center [813, 27] width 1382 height 19
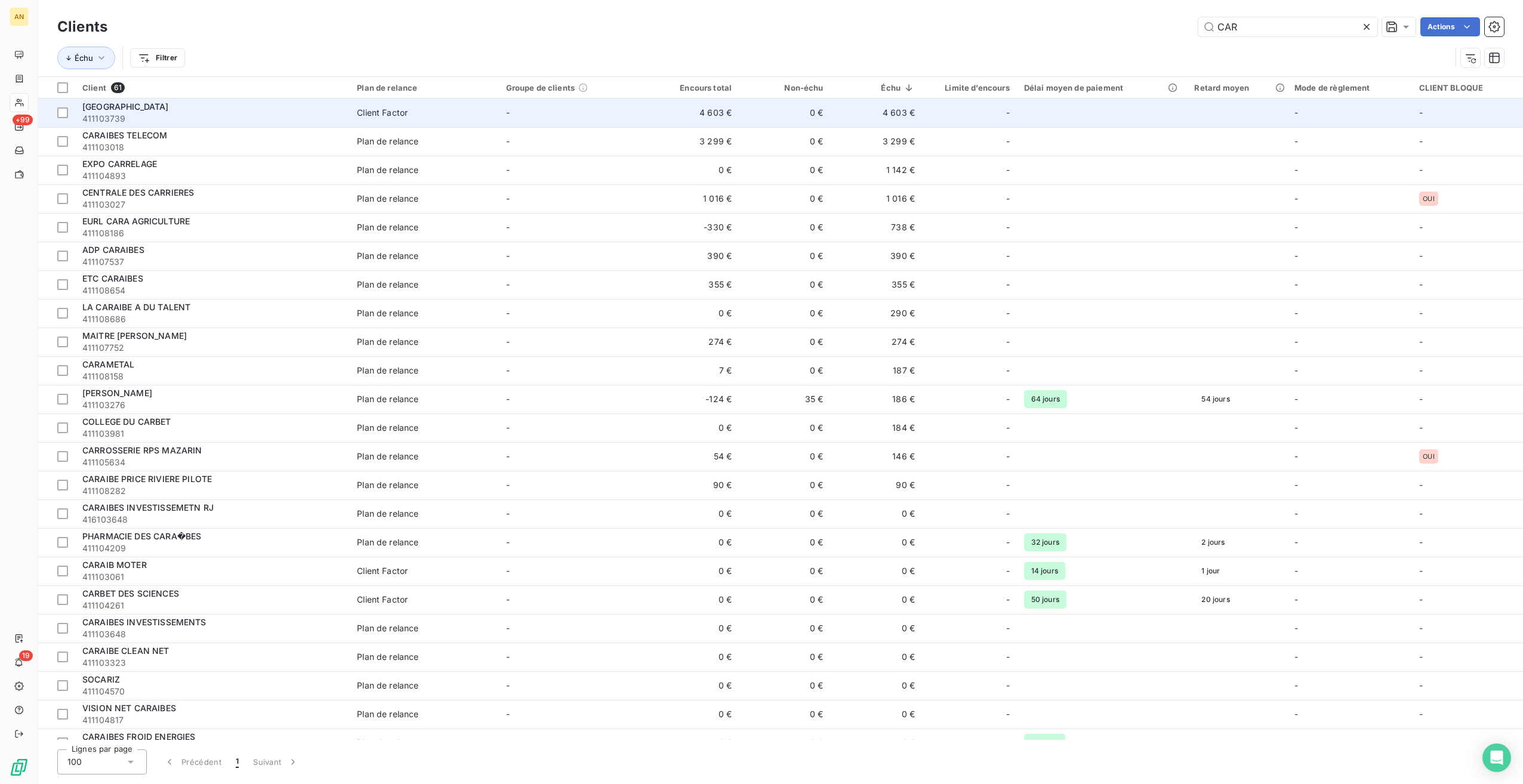
type input "CAR"
click at [123, 120] on span "411103739" at bounding box center [212, 119] width 260 height 12
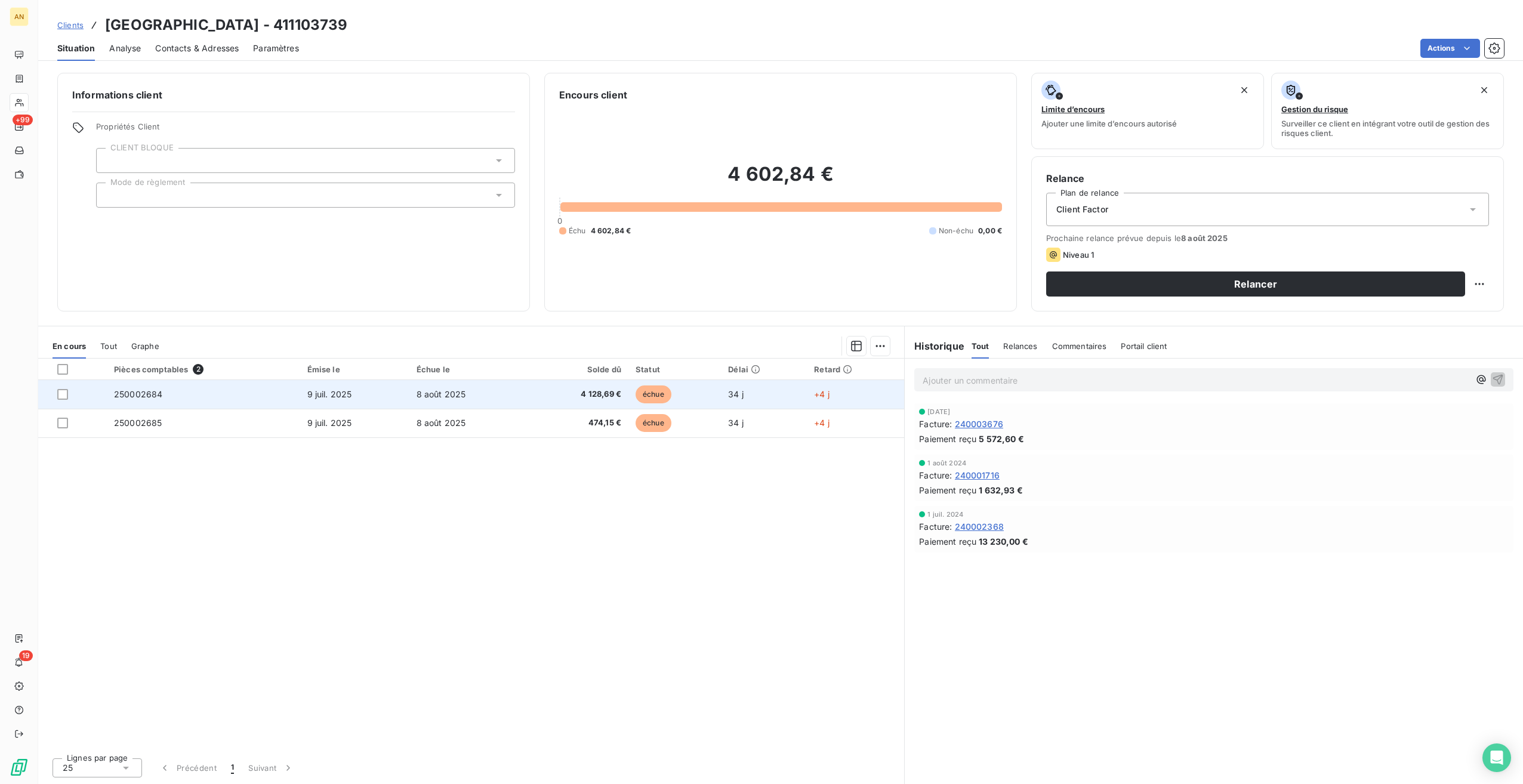
click at [137, 390] on span "250002684" at bounding box center [138, 394] width 49 height 10
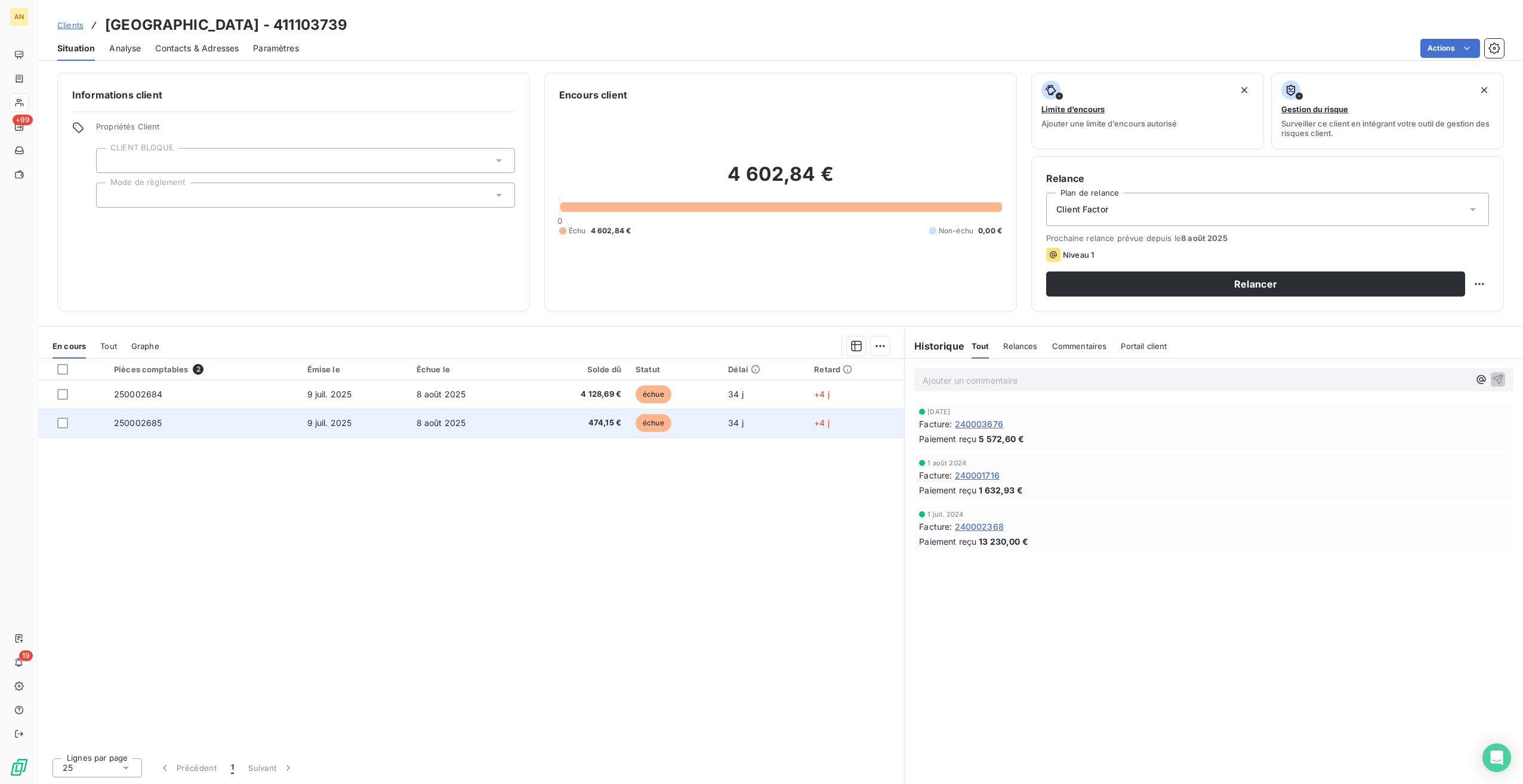
click at [156, 430] on td "250002685" at bounding box center [204, 423] width 194 height 29
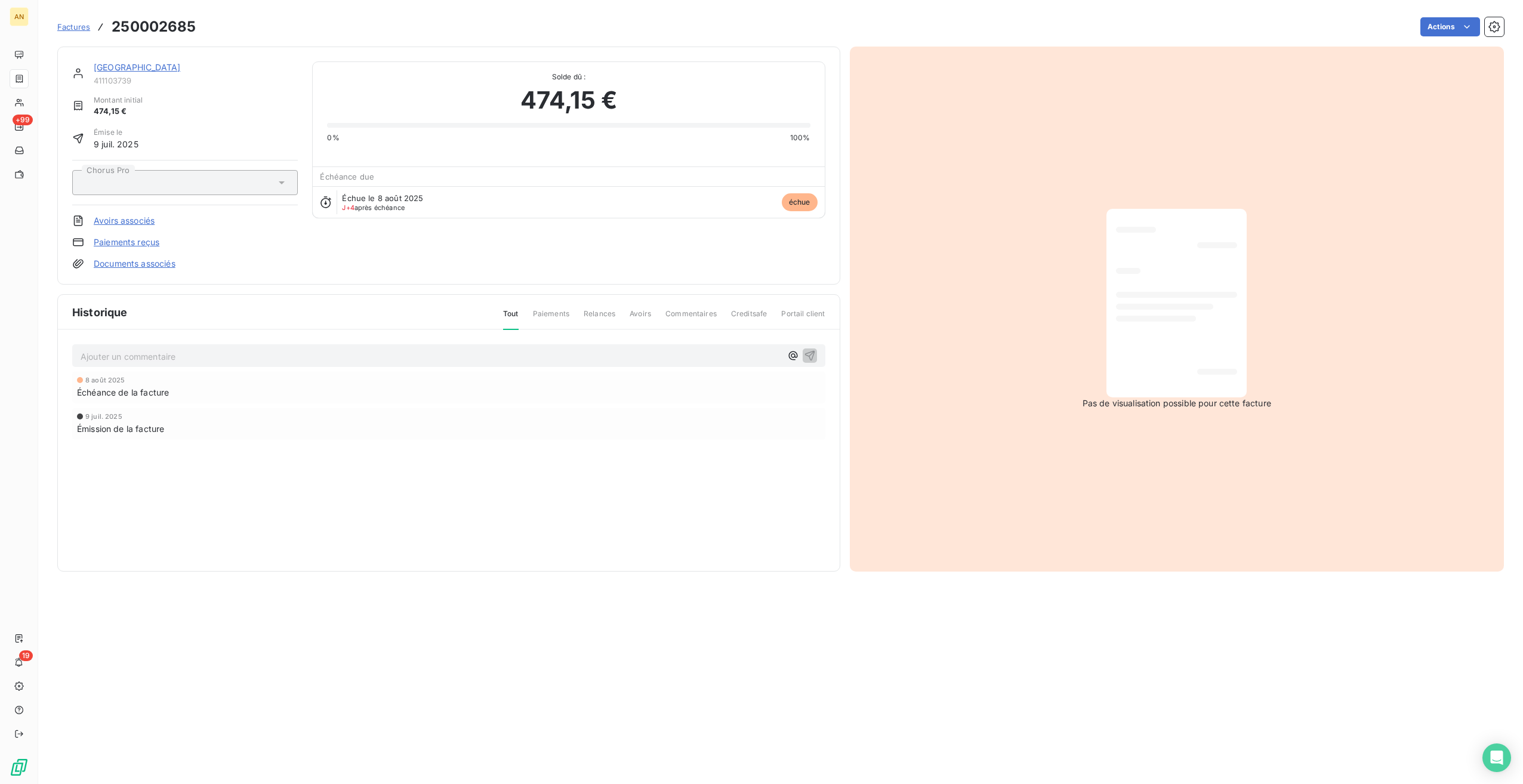
click at [190, 172] on div at bounding box center [185, 183] width 225 height 25
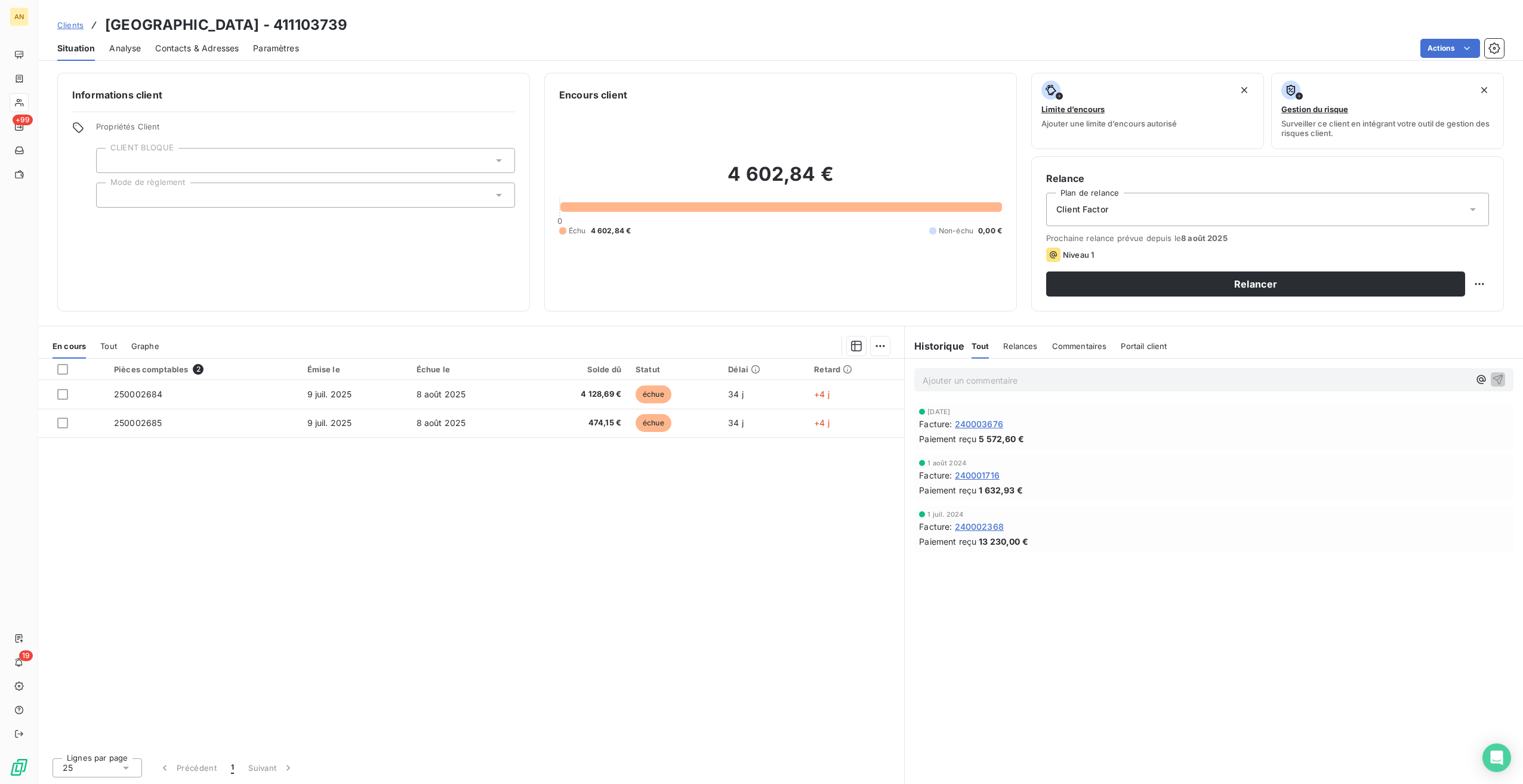
click at [188, 39] on div "Contacts & Adresses" at bounding box center [197, 49] width 84 height 25
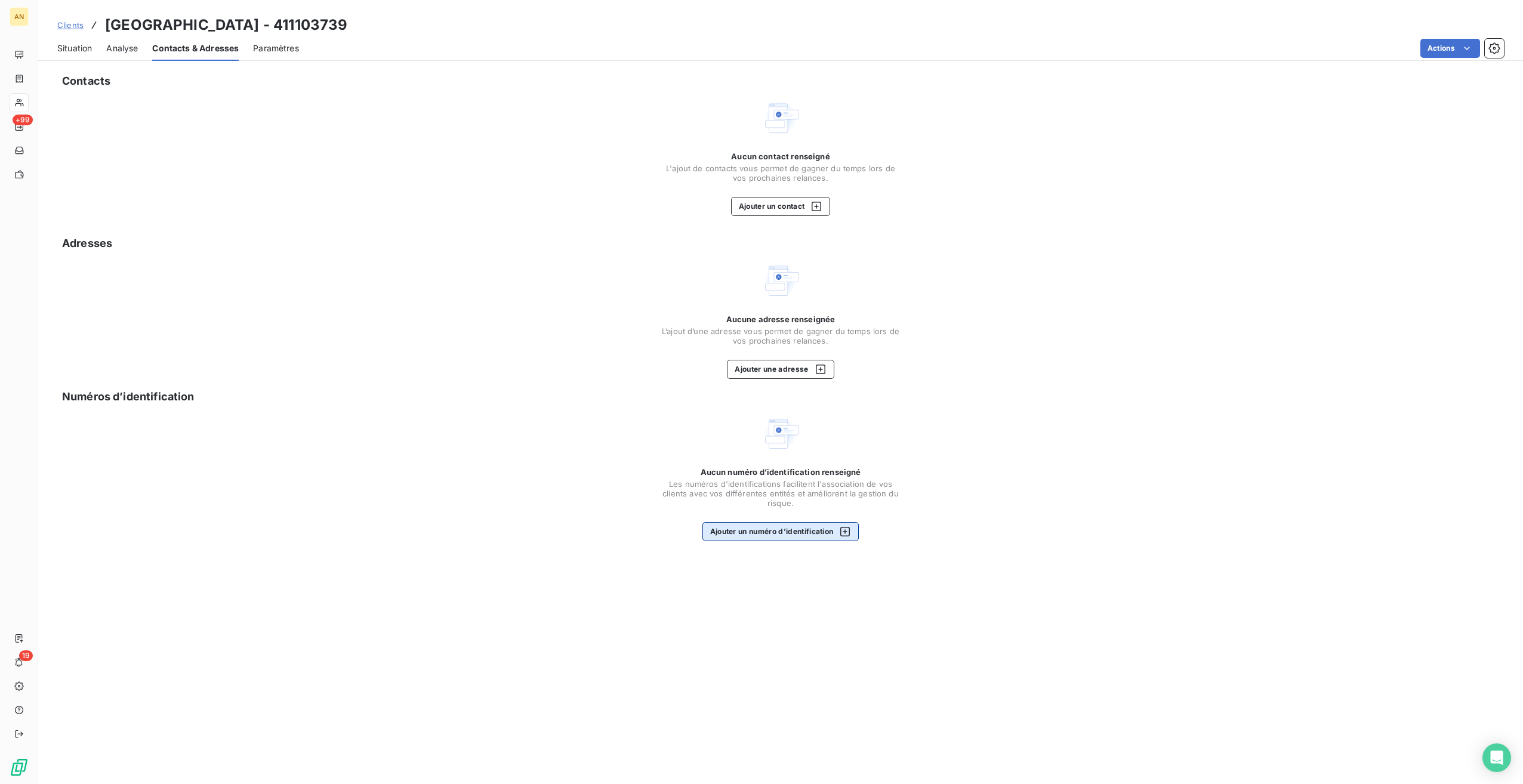
click at [746, 536] on button "Ajouter un numéro d’identification" at bounding box center [781, 531] width 157 height 19
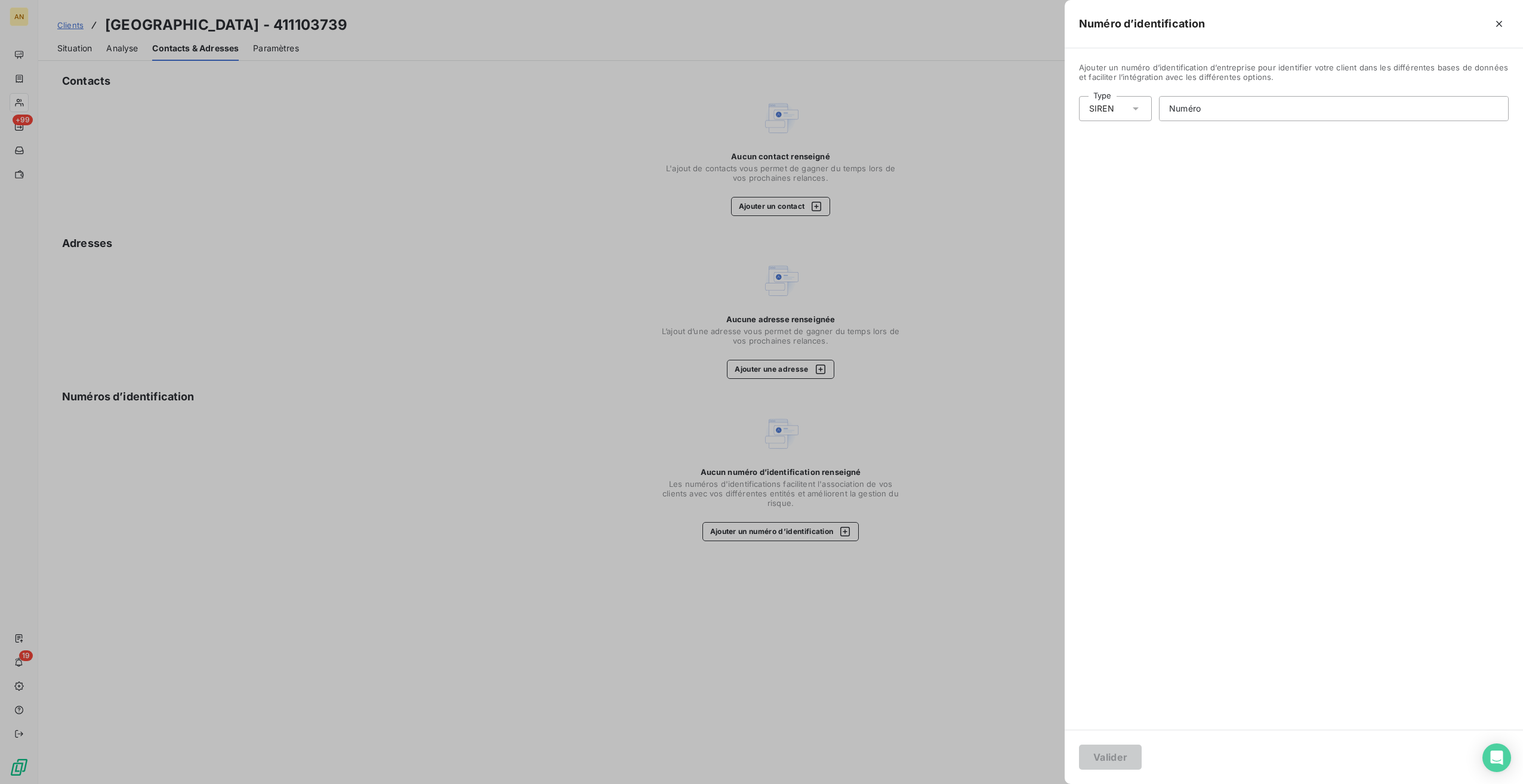
click at [1117, 110] on div "SIREN" at bounding box center [1115, 108] width 72 height 25
click at [1099, 149] on li "SIRET" at bounding box center [1167, 156] width 177 height 21
click at [341, 625] on div at bounding box center [762, 392] width 1523 height 784
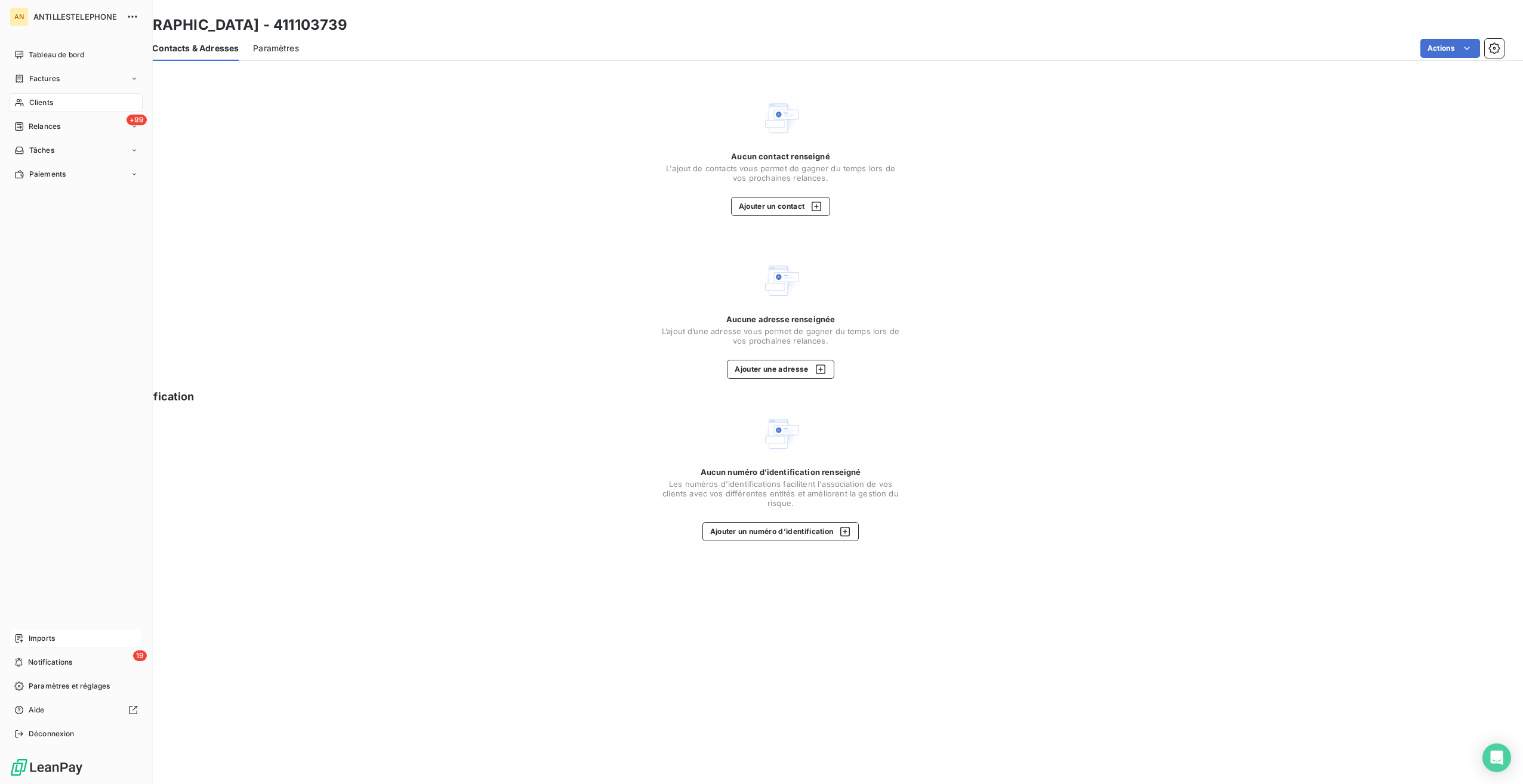
click at [29, 638] on span "Imports" at bounding box center [41, 638] width 26 height 11
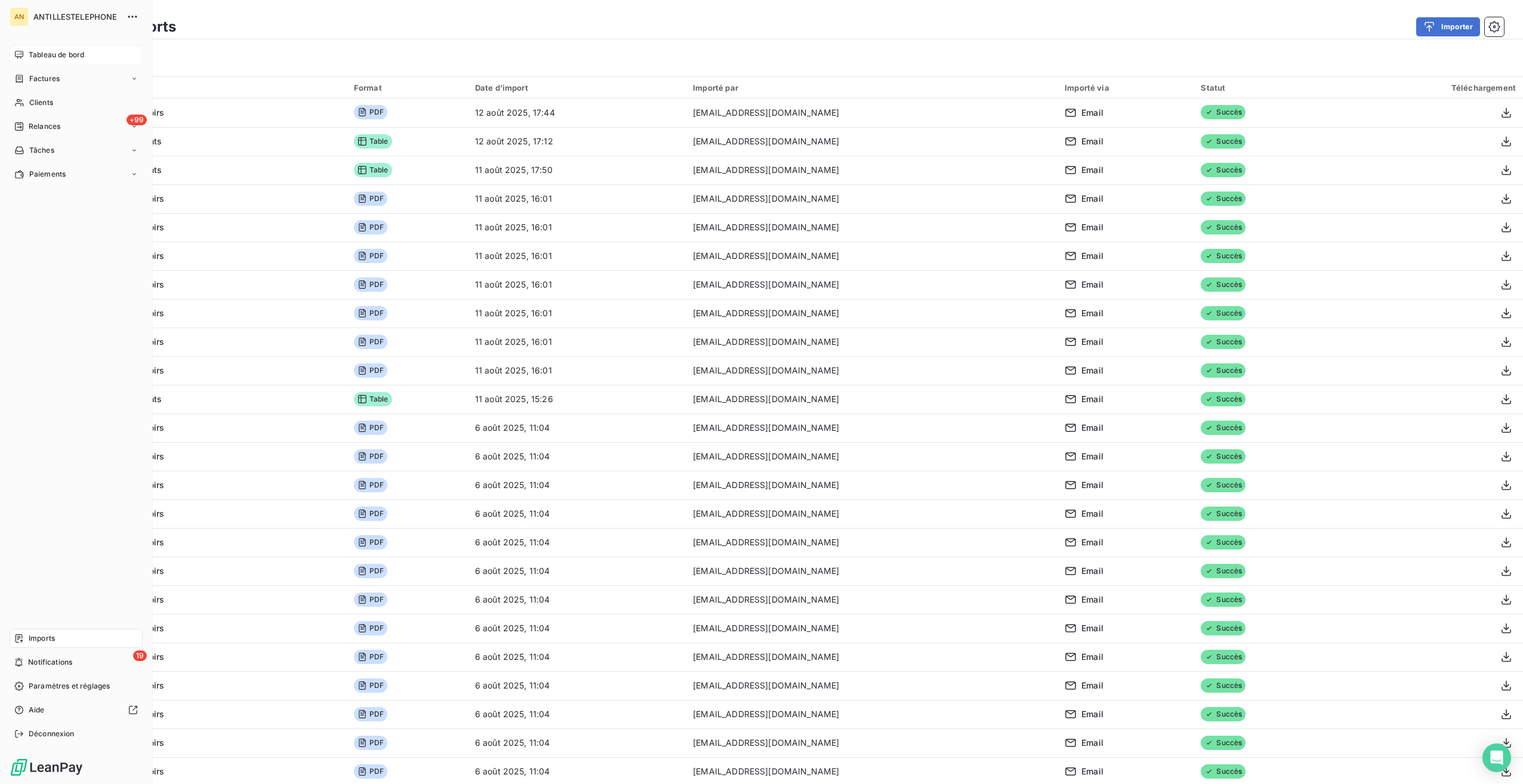
click at [48, 55] on span "Tableau de bord" at bounding box center [56, 55] width 55 height 11
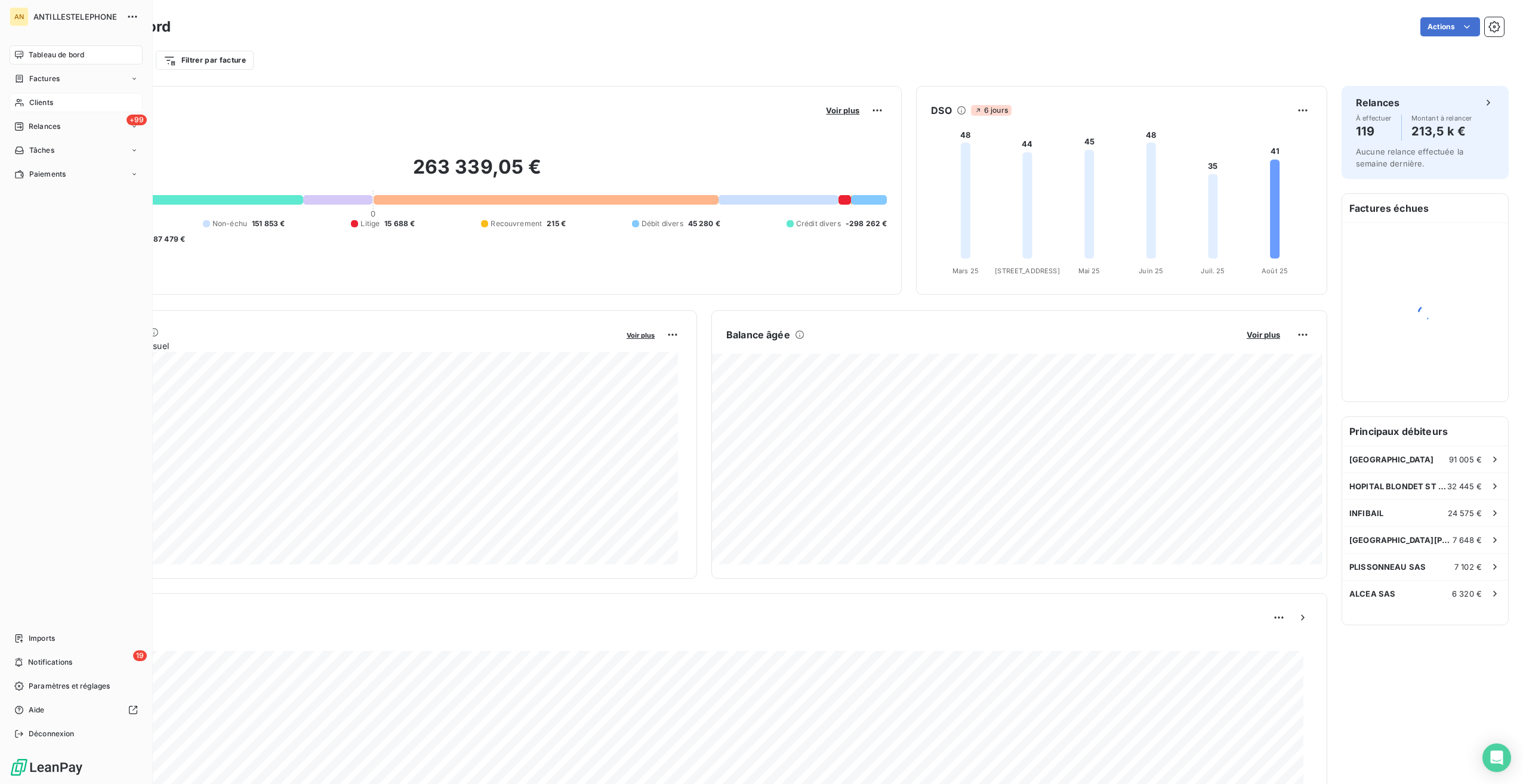
click at [38, 104] on span "Clients" at bounding box center [41, 102] width 24 height 11
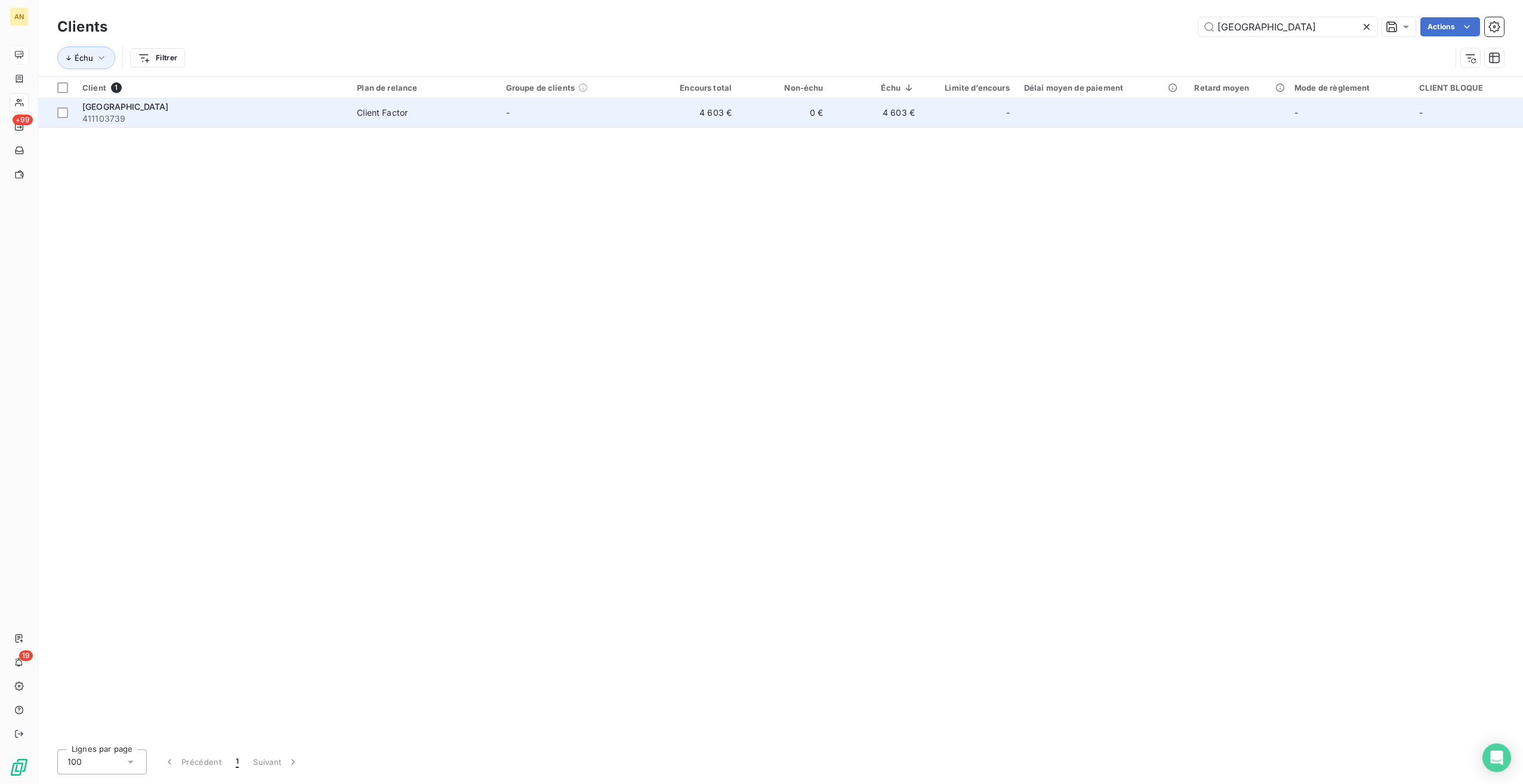
type input "[GEOGRAPHIC_DATA]"
click at [222, 118] on span "411103739" at bounding box center [212, 119] width 260 height 12
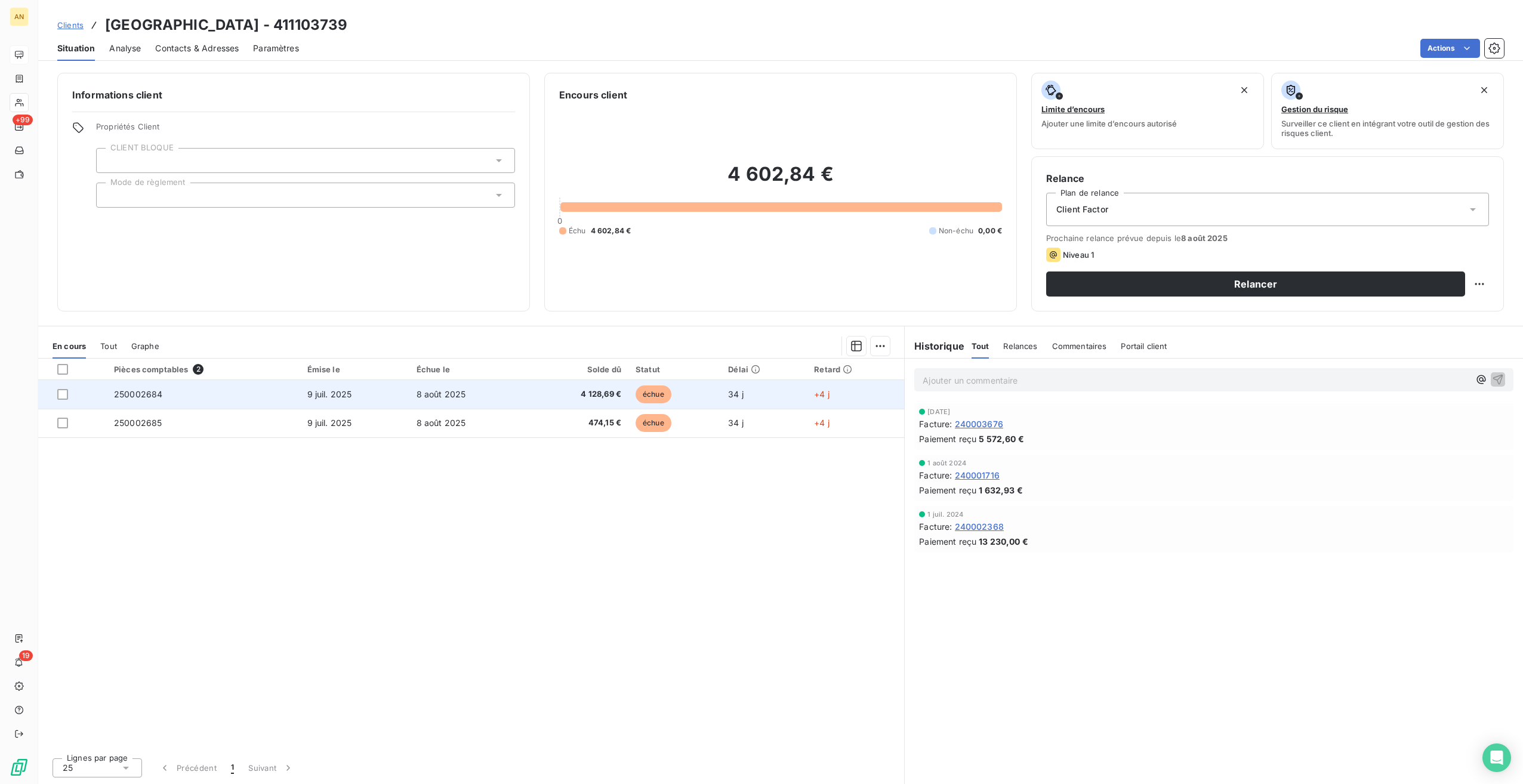
click at [180, 398] on td "250002684" at bounding box center [204, 394] width 194 height 29
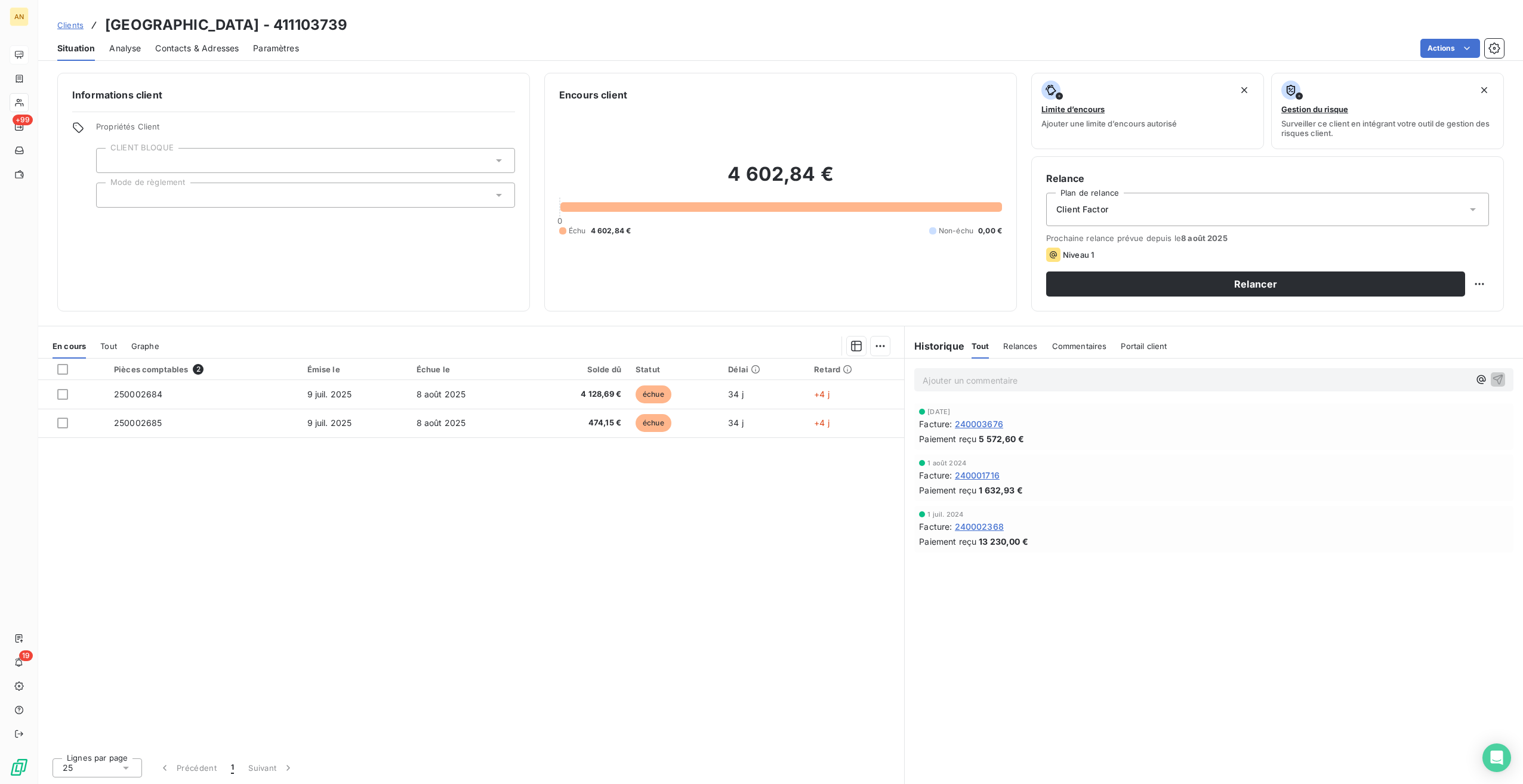
click at [189, 53] on span "Contacts & Adresses" at bounding box center [197, 49] width 84 height 12
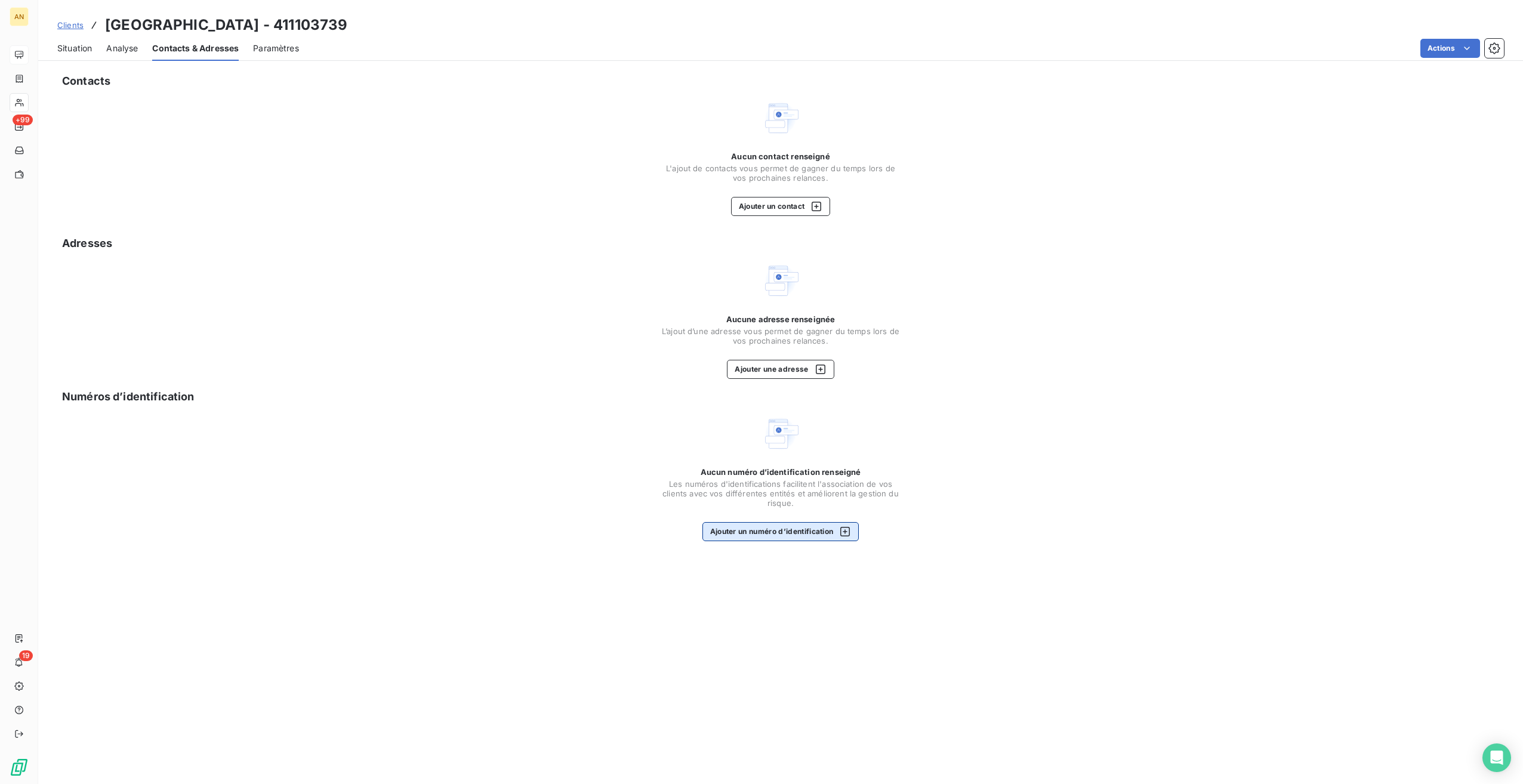
click at [815, 527] on button "Ajouter un numéro d’identification" at bounding box center [781, 531] width 157 height 19
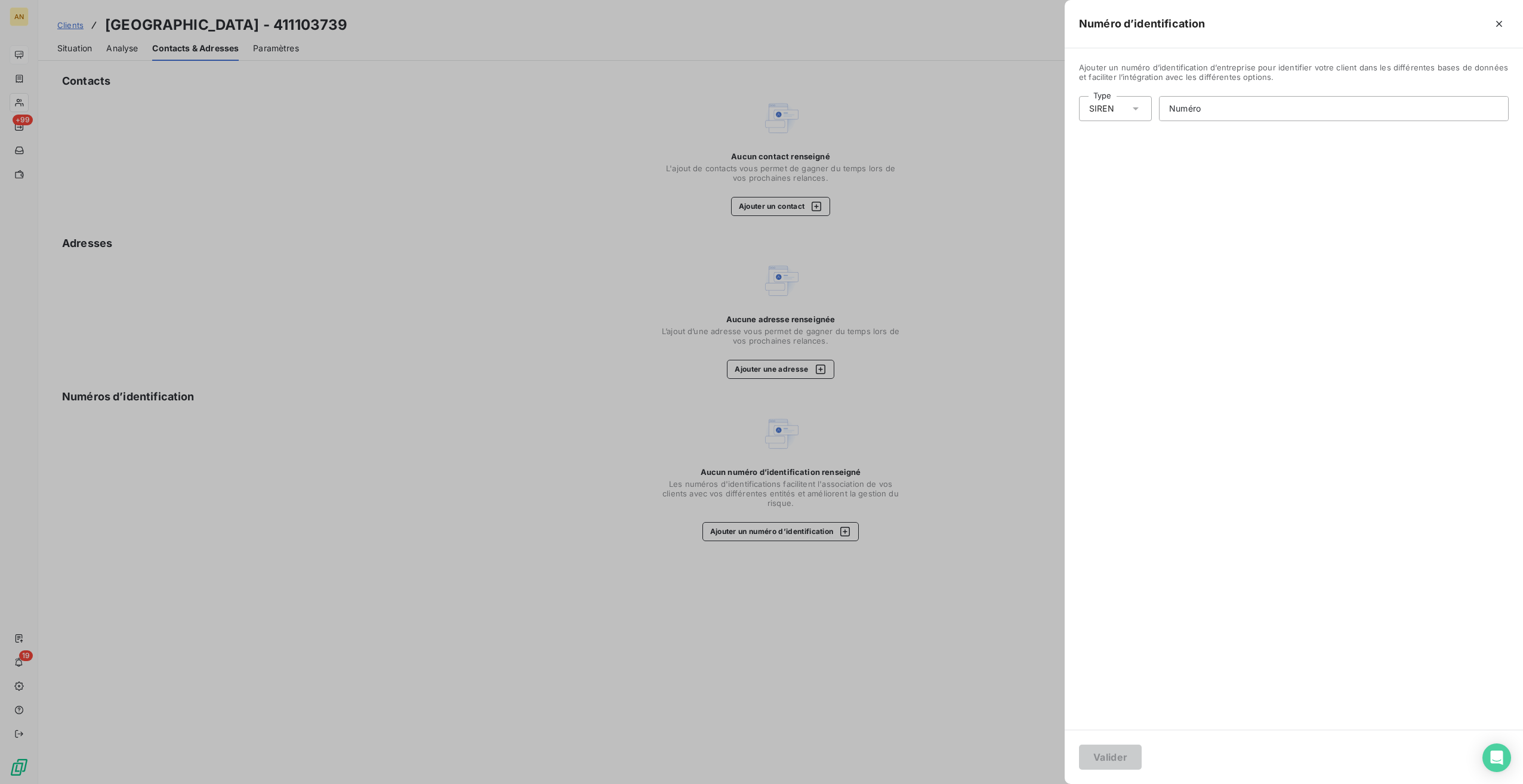
click at [1137, 110] on icon at bounding box center [1136, 108] width 12 height 12
click at [1119, 159] on li "SIRET" at bounding box center [1167, 156] width 177 height 21
click at [1186, 114] on input "Numéro" at bounding box center [1334, 108] width 348 height 24
paste input "219 722 048 00010"
type input "219 722 048 00010"
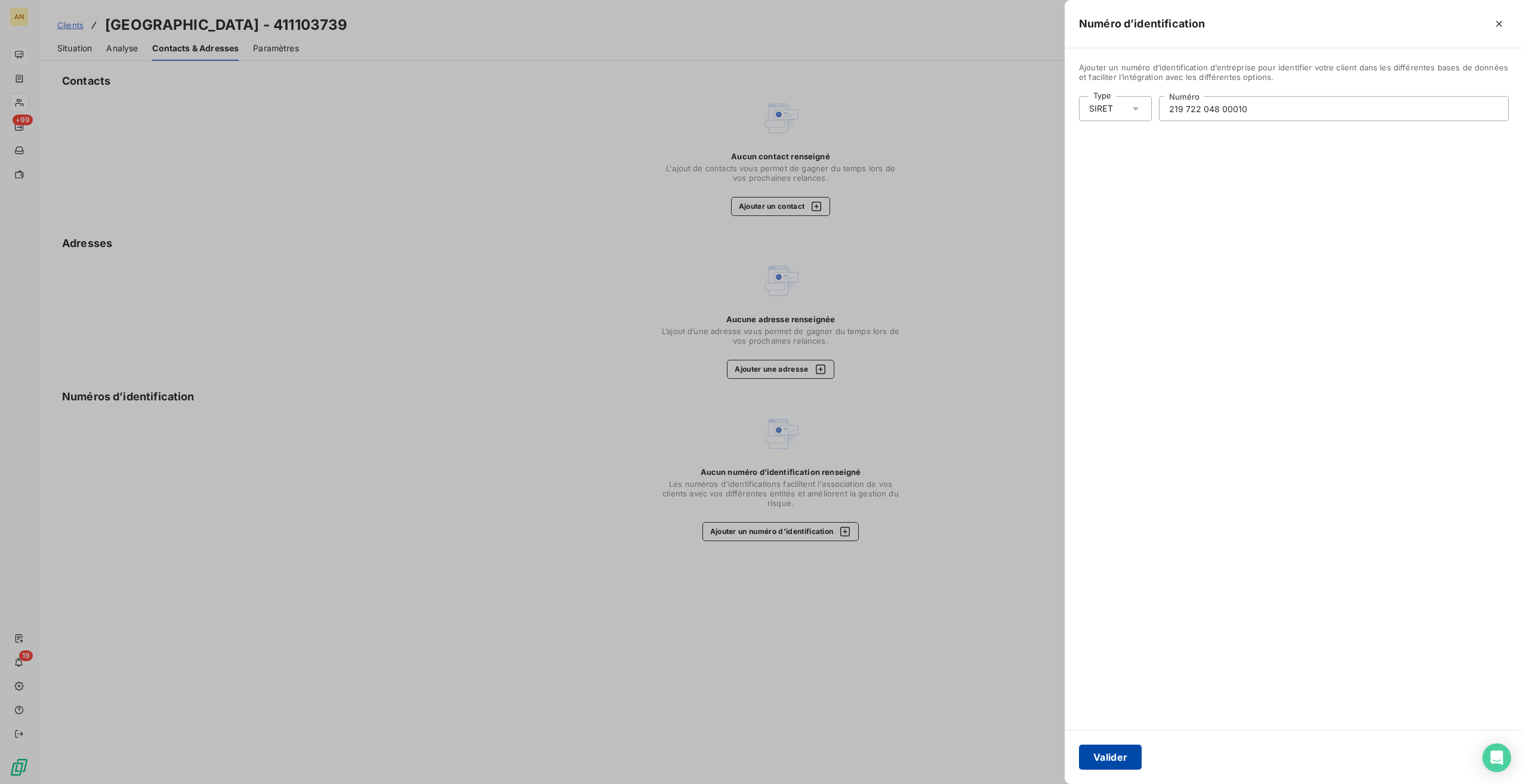
click at [1123, 764] on button "Valider" at bounding box center [1110, 757] width 63 height 25
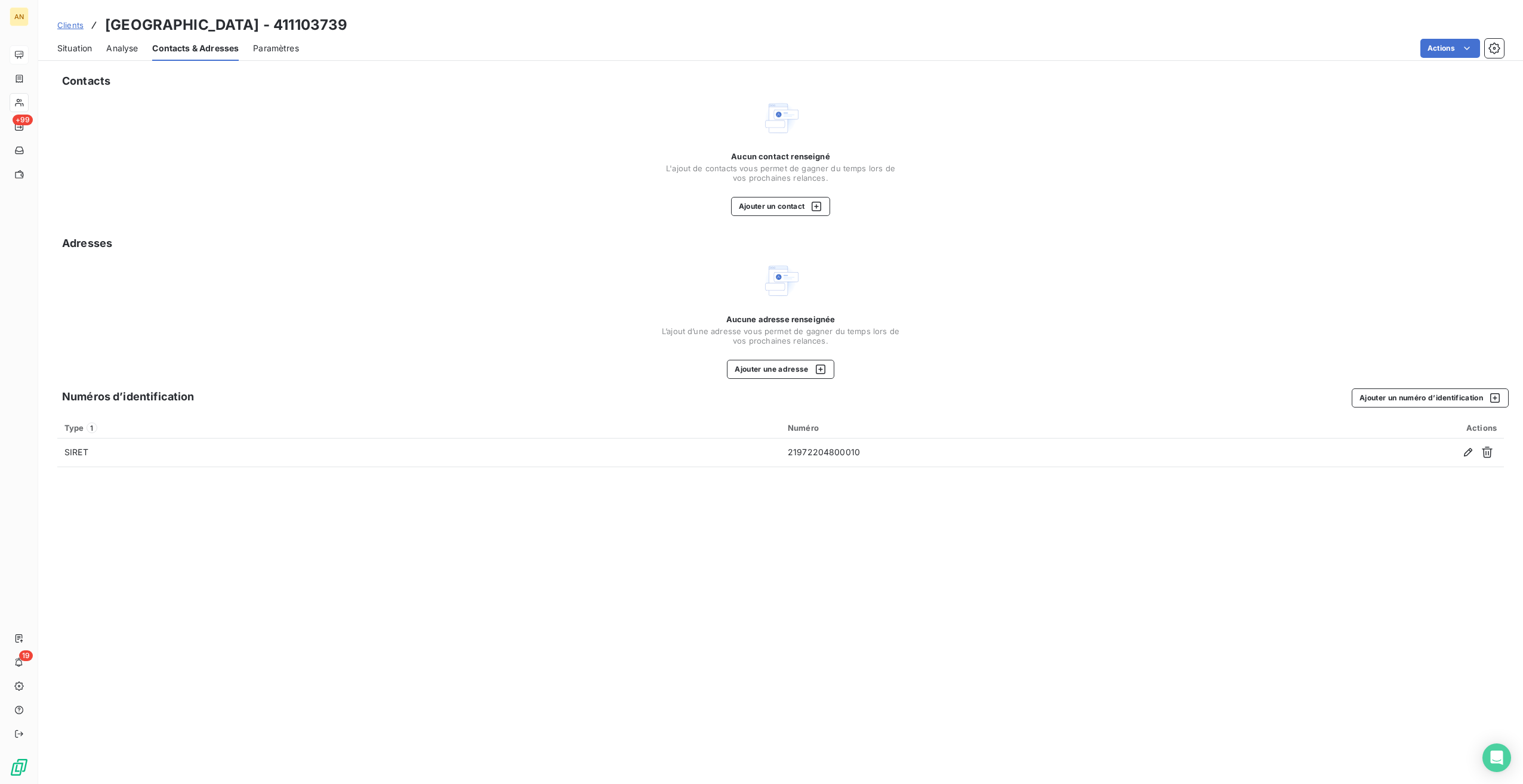
click at [84, 49] on span "Situation" at bounding box center [74, 49] width 35 height 12
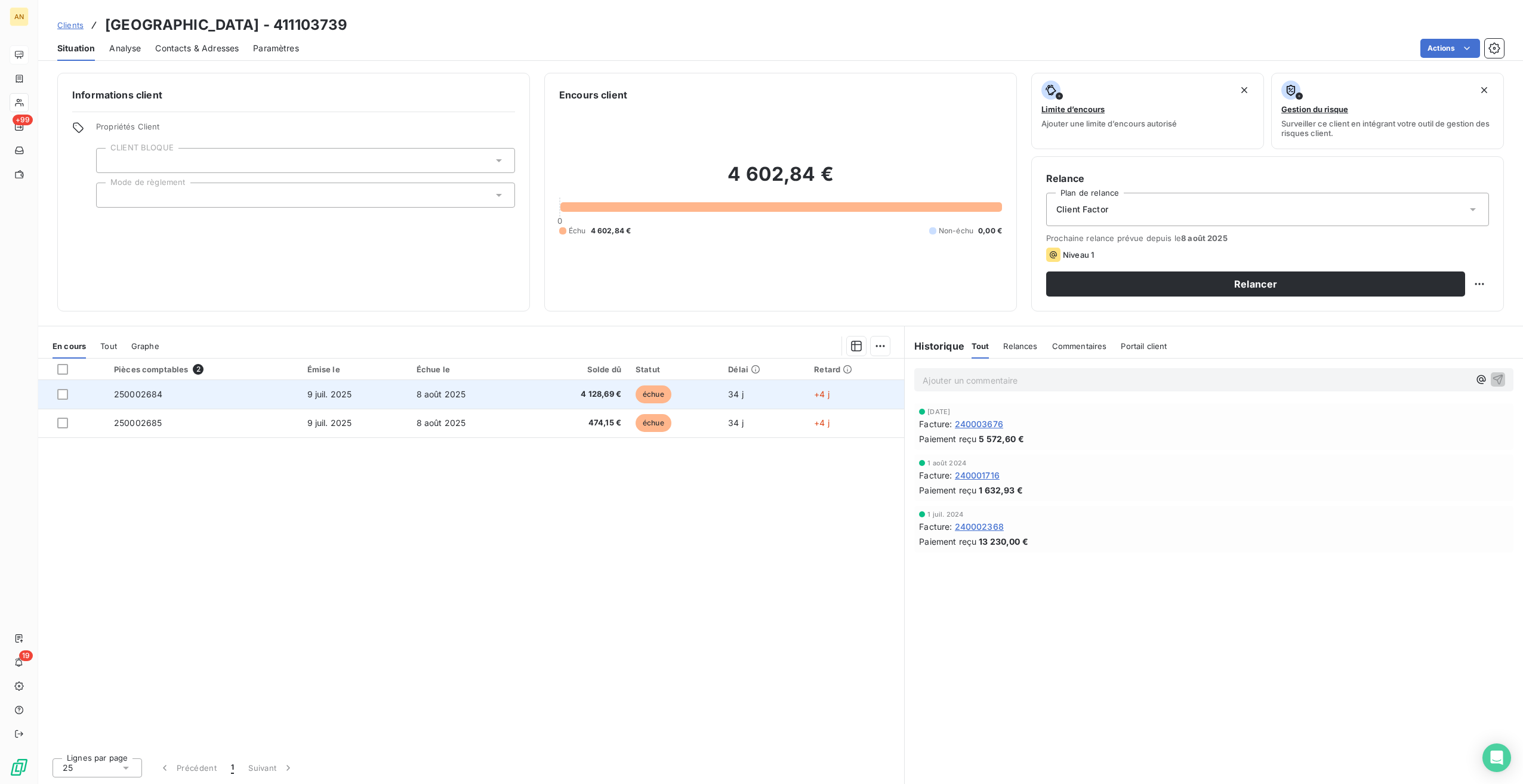
click at [134, 394] on span "250002684" at bounding box center [138, 394] width 49 height 10
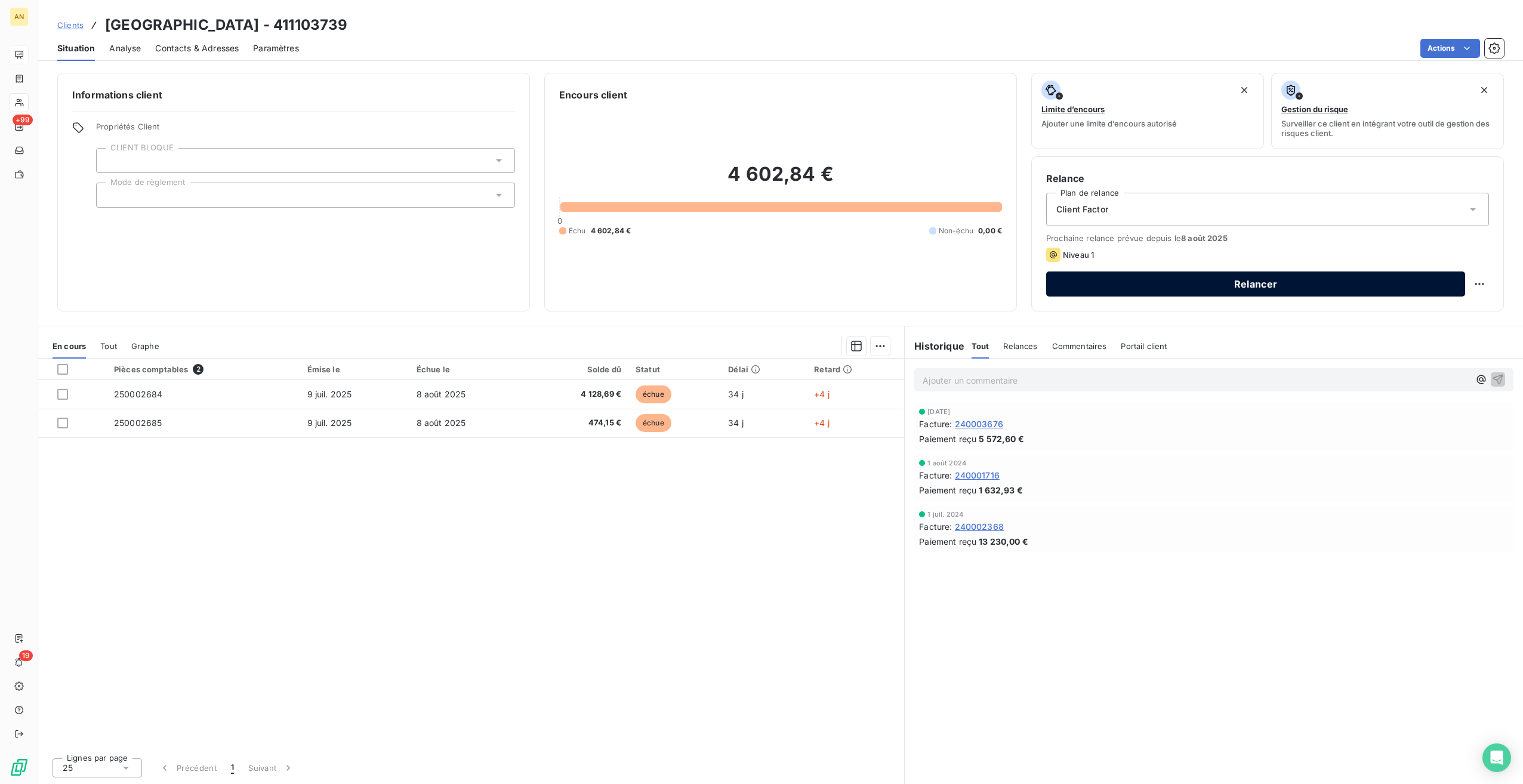
click at [1206, 277] on button "Relancer" at bounding box center [1256, 284] width 419 height 25
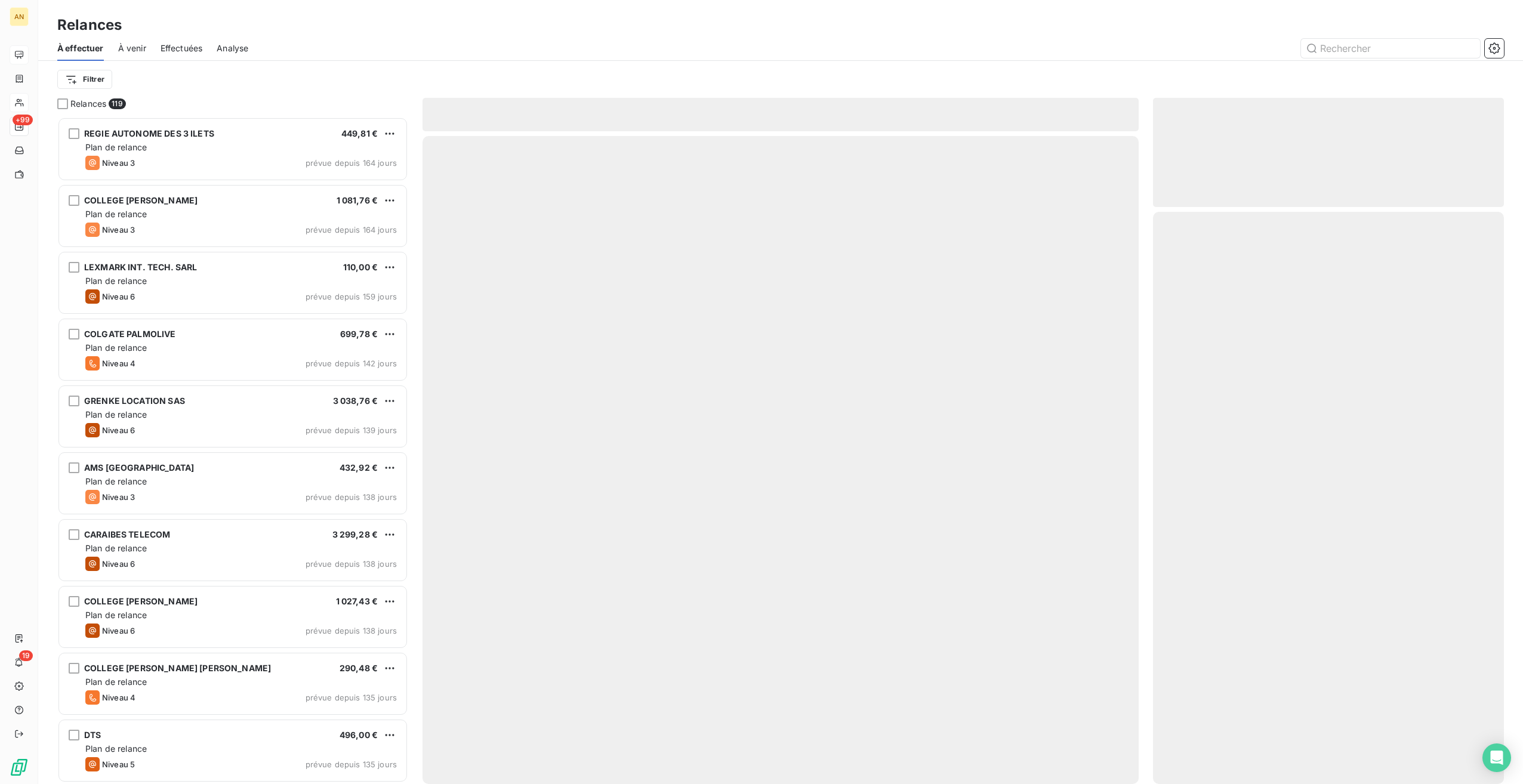
scroll to position [658, 341]
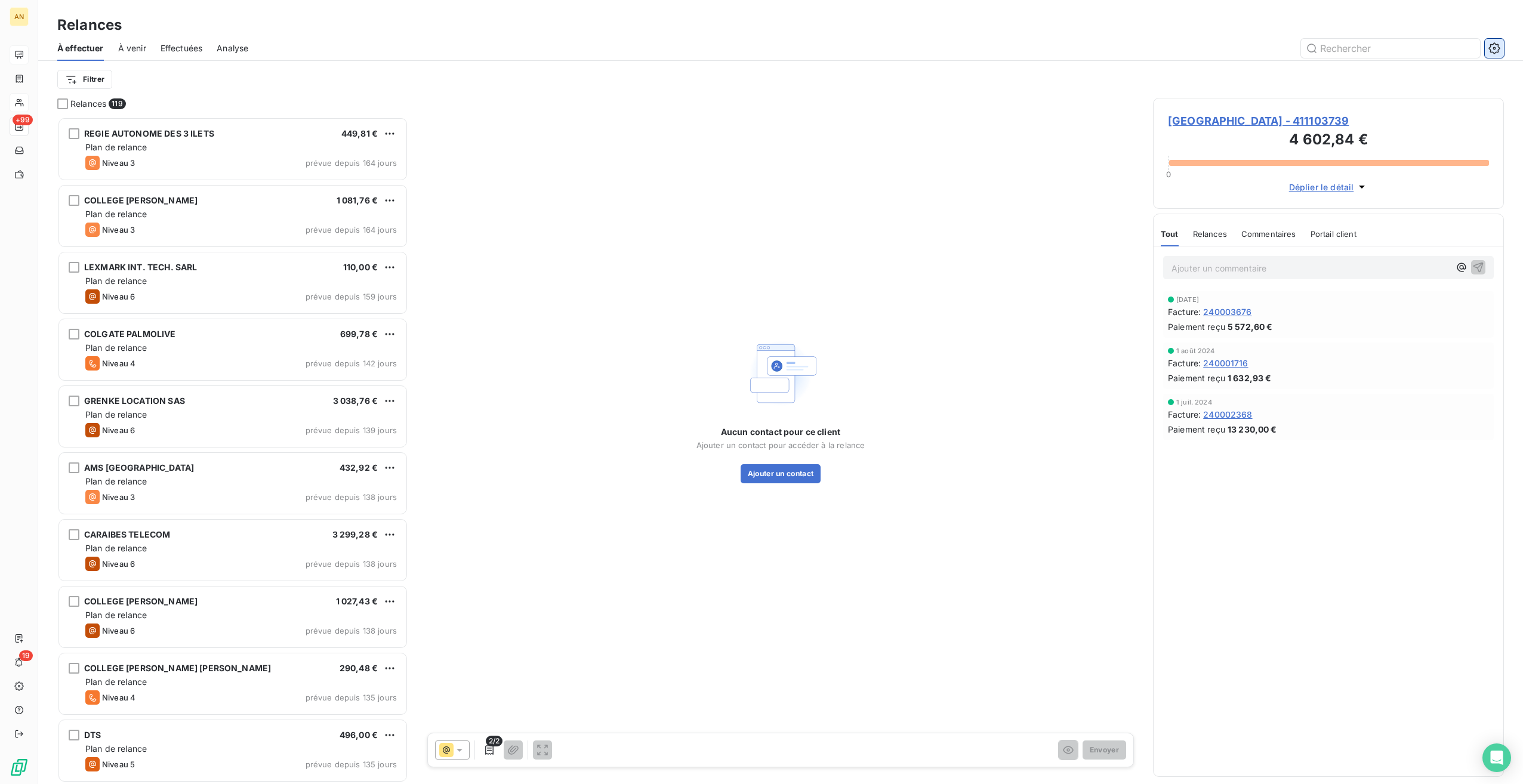
click at [1498, 49] on icon "button" at bounding box center [1494, 48] width 11 height 11
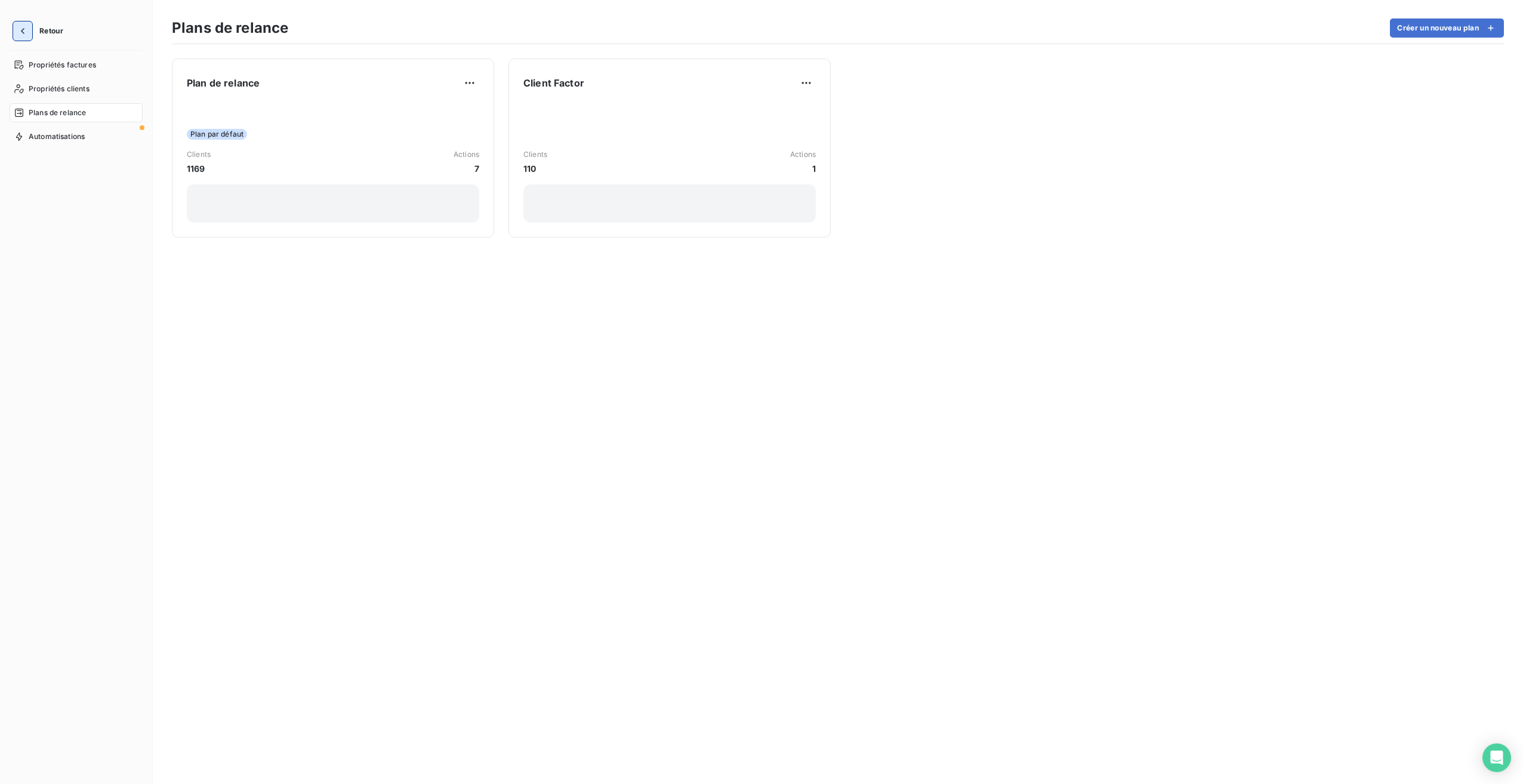
click at [27, 31] on icon "button" at bounding box center [23, 31] width 12 height 12
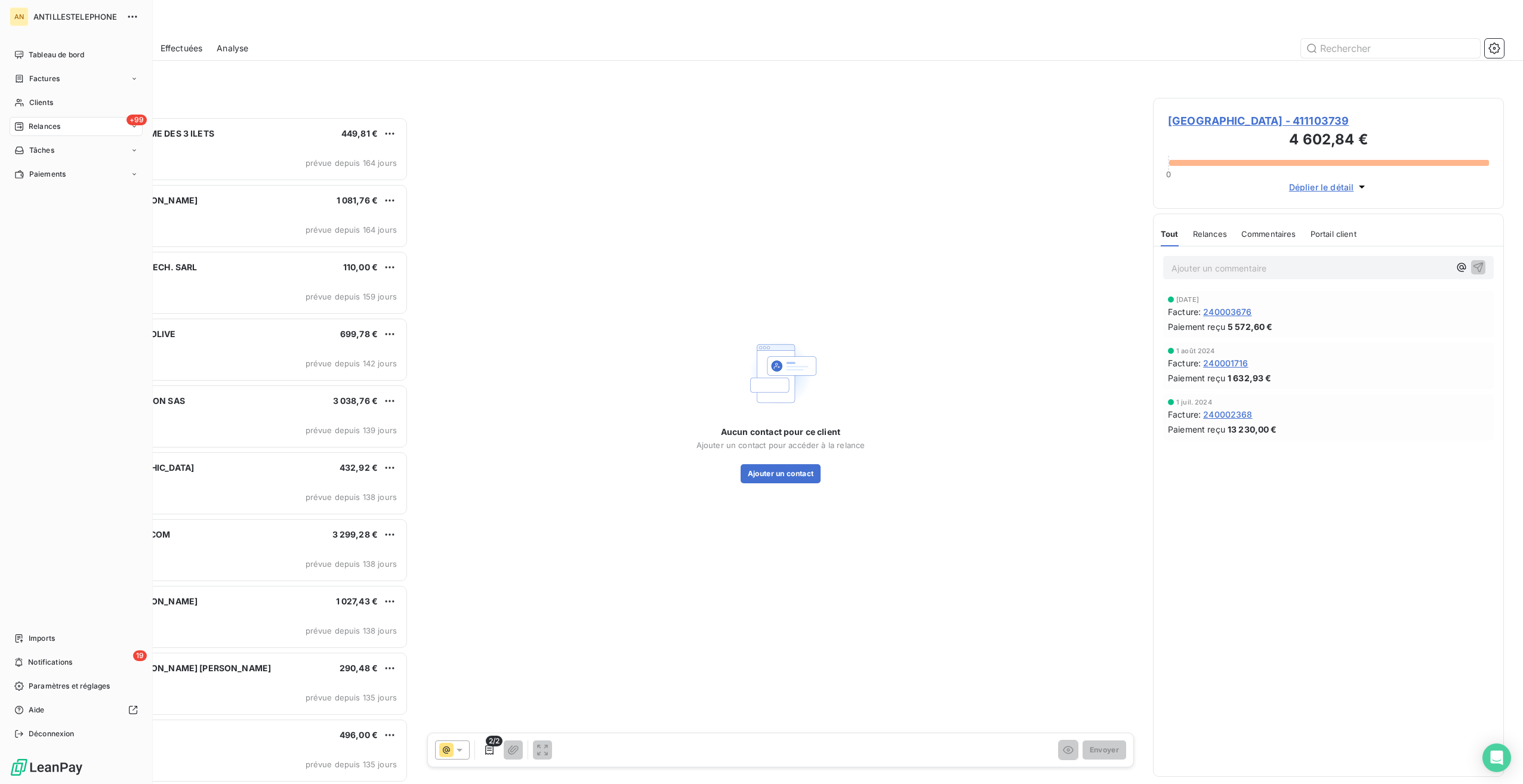
scroll to position [658, 341]
click at [33, 710] on span "Aide" at bounding box center [37, 710] width 16 height 11
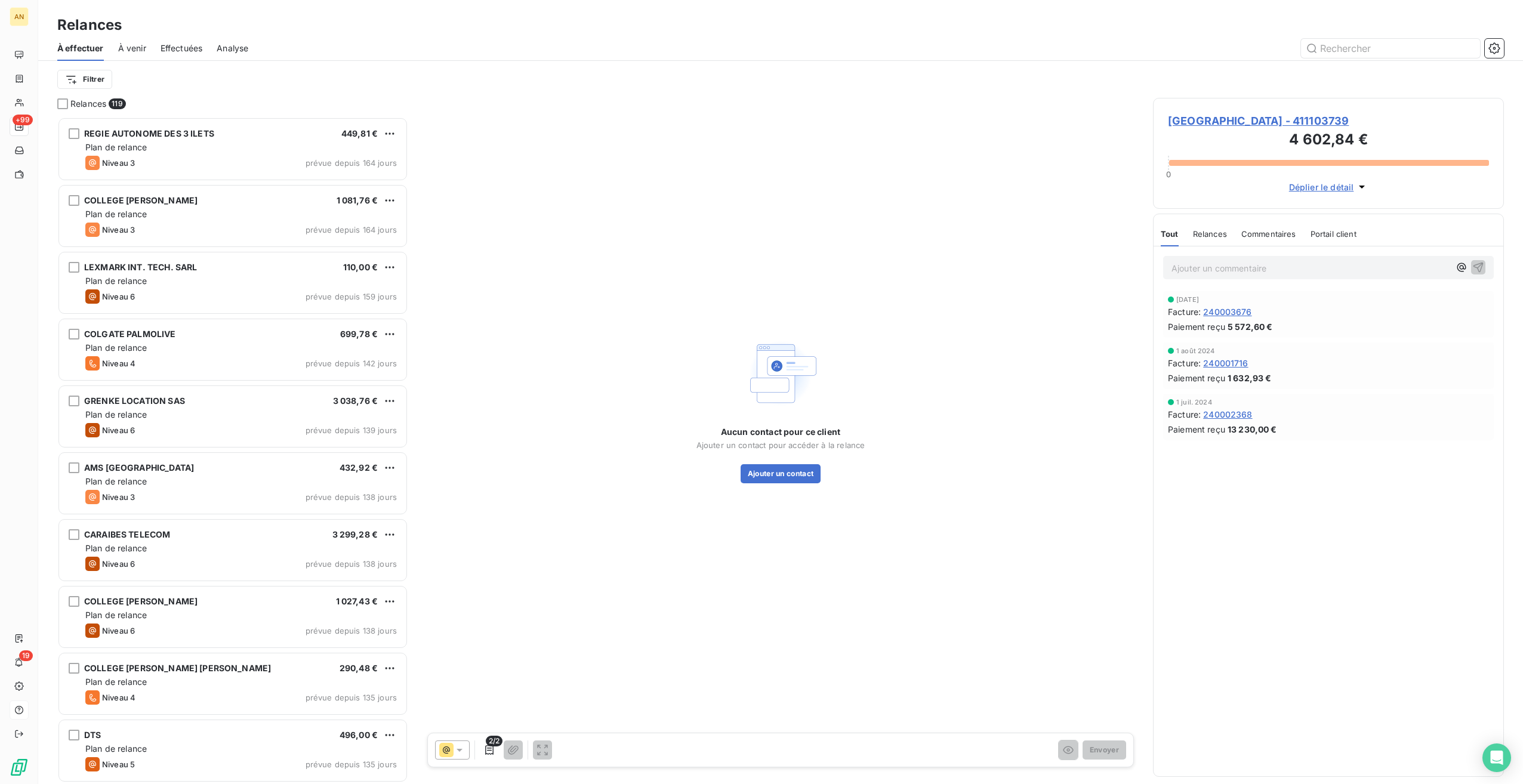
click at [1190, 122] on span "[GEOGRAPHIC_DATA] - 411103739" at bounding box center [1328, 121] width 321 height 16
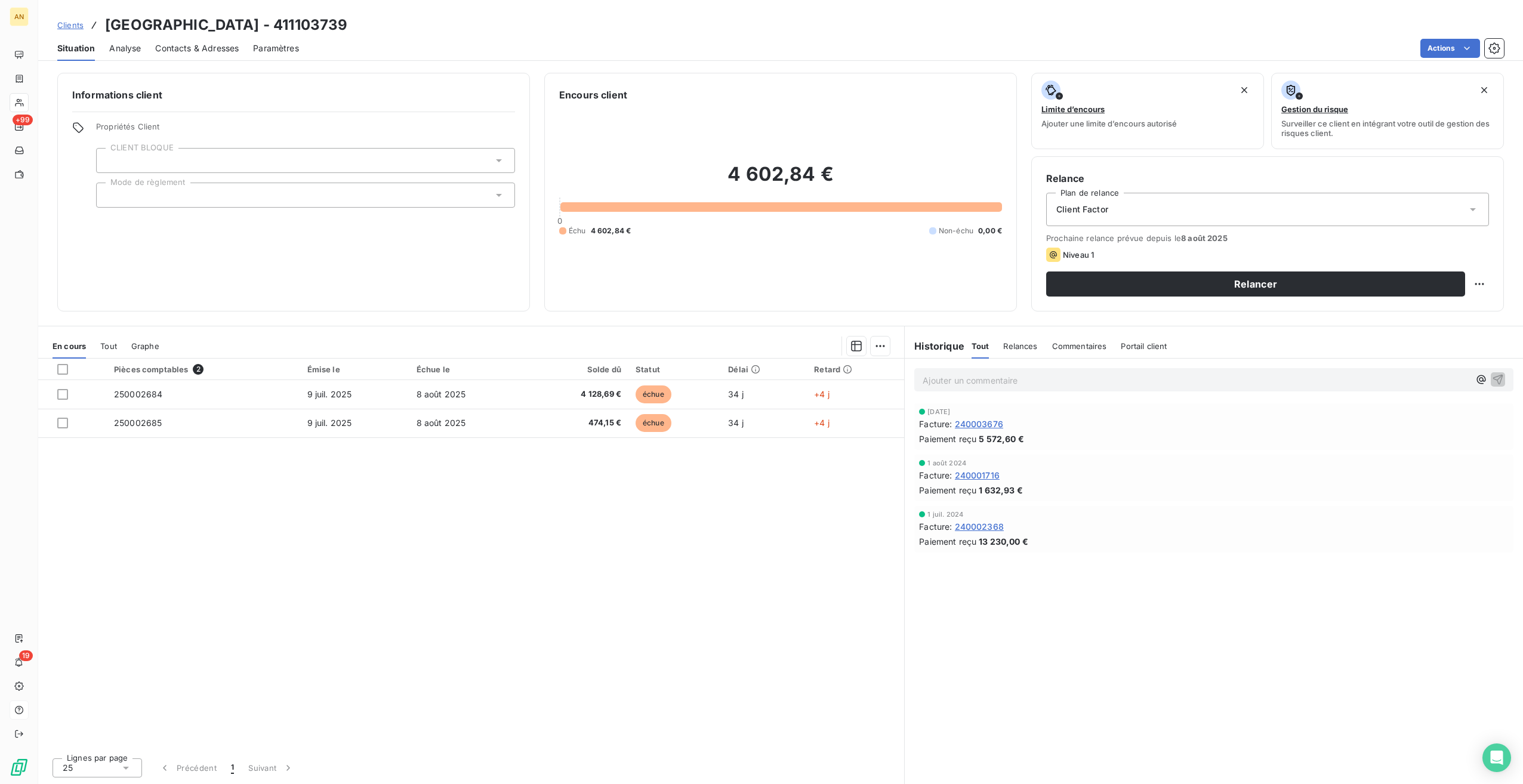
click at [135, 50] on span "Analyse" at bounding box center [125, 49] width 32 height 12
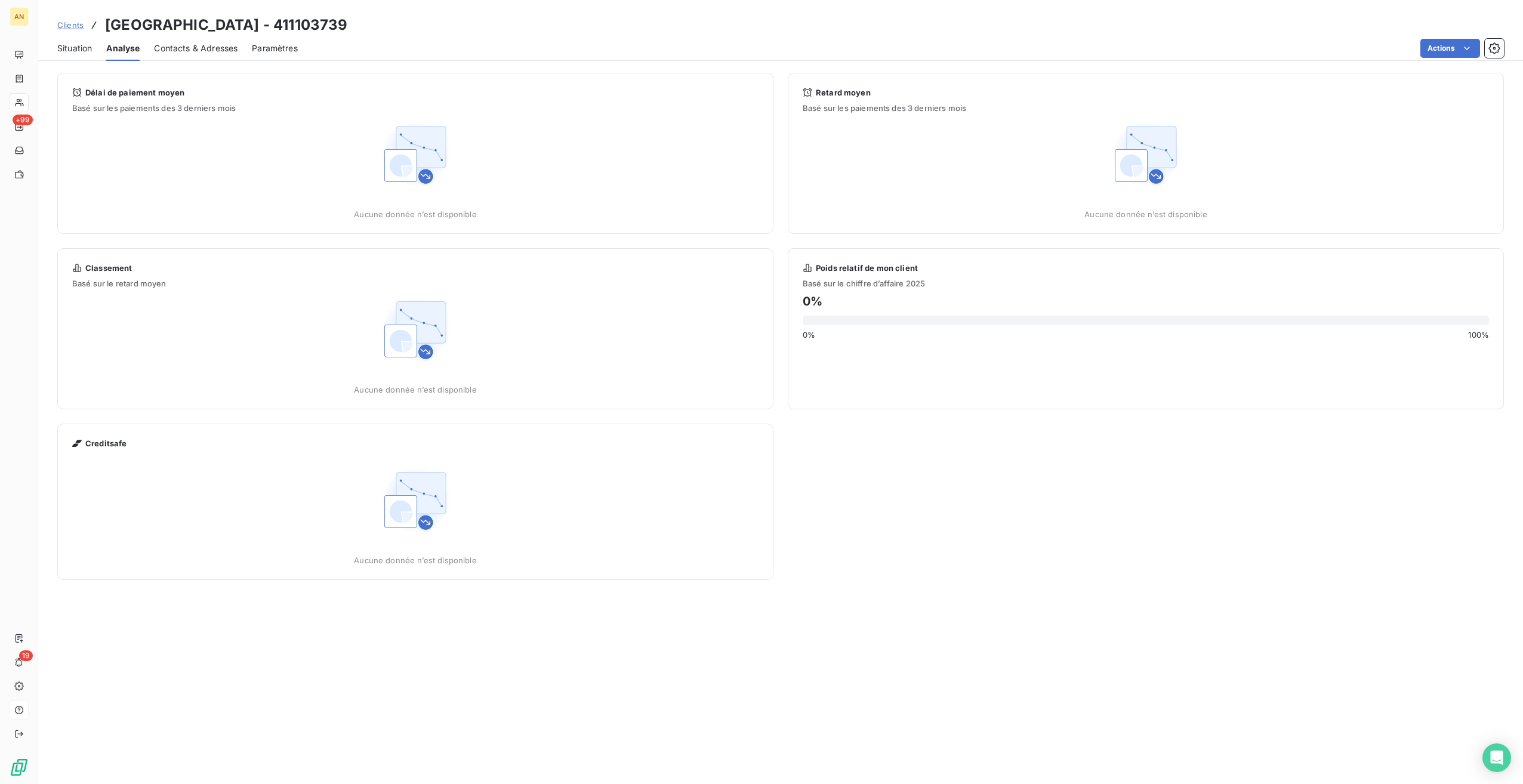
click at [224, 31] on h3 "[GEOGRAPHIC_DATA] - 411103739" at bounding box center [226, 25] width 242 height 21
click at [210, 49] on span "Contacts & Adresses" at bounding box center [196, 49] width 84 height 12
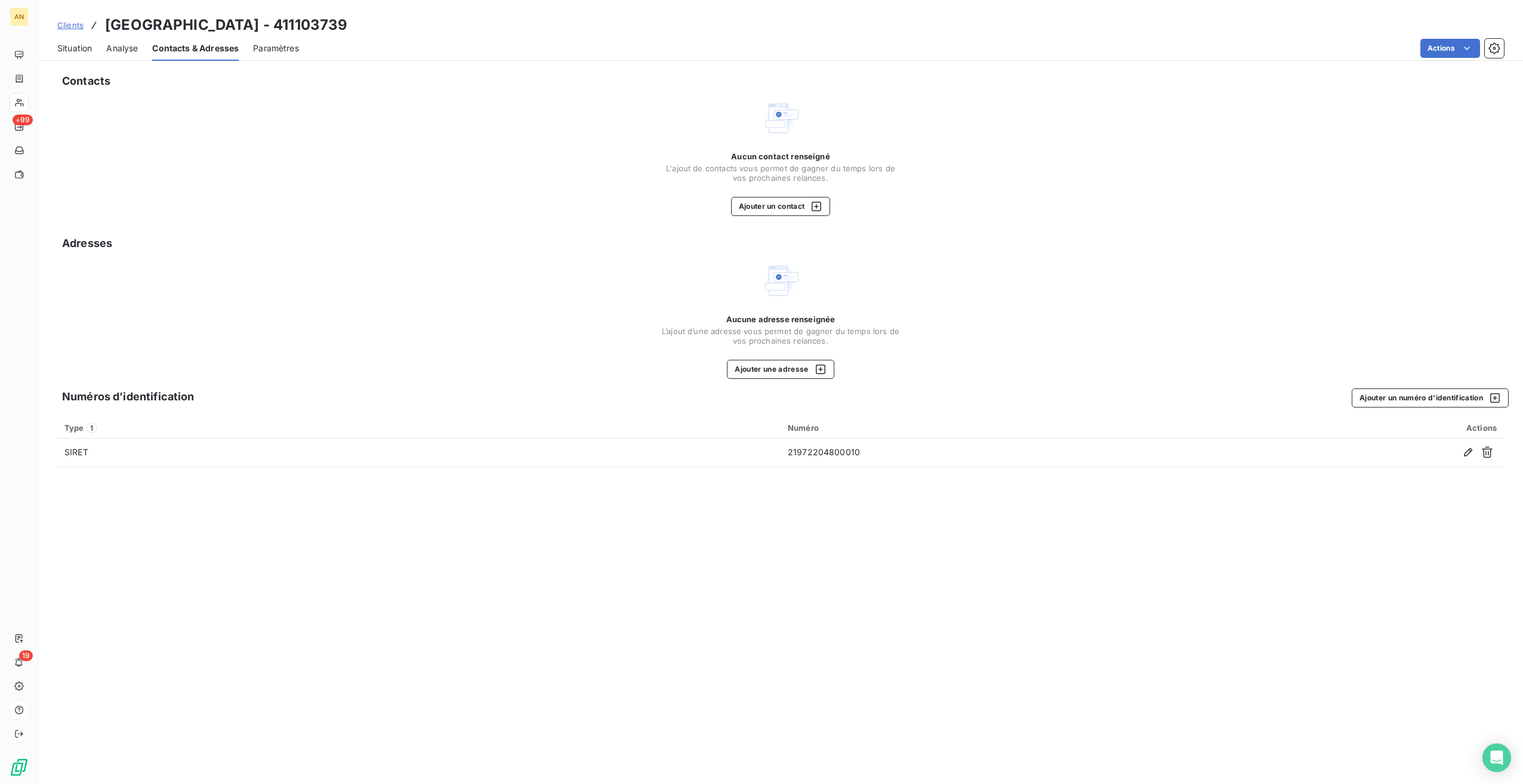
click at [277, 45] on span "Paramètres" at bounding box center [275, 49] width 46 height 12
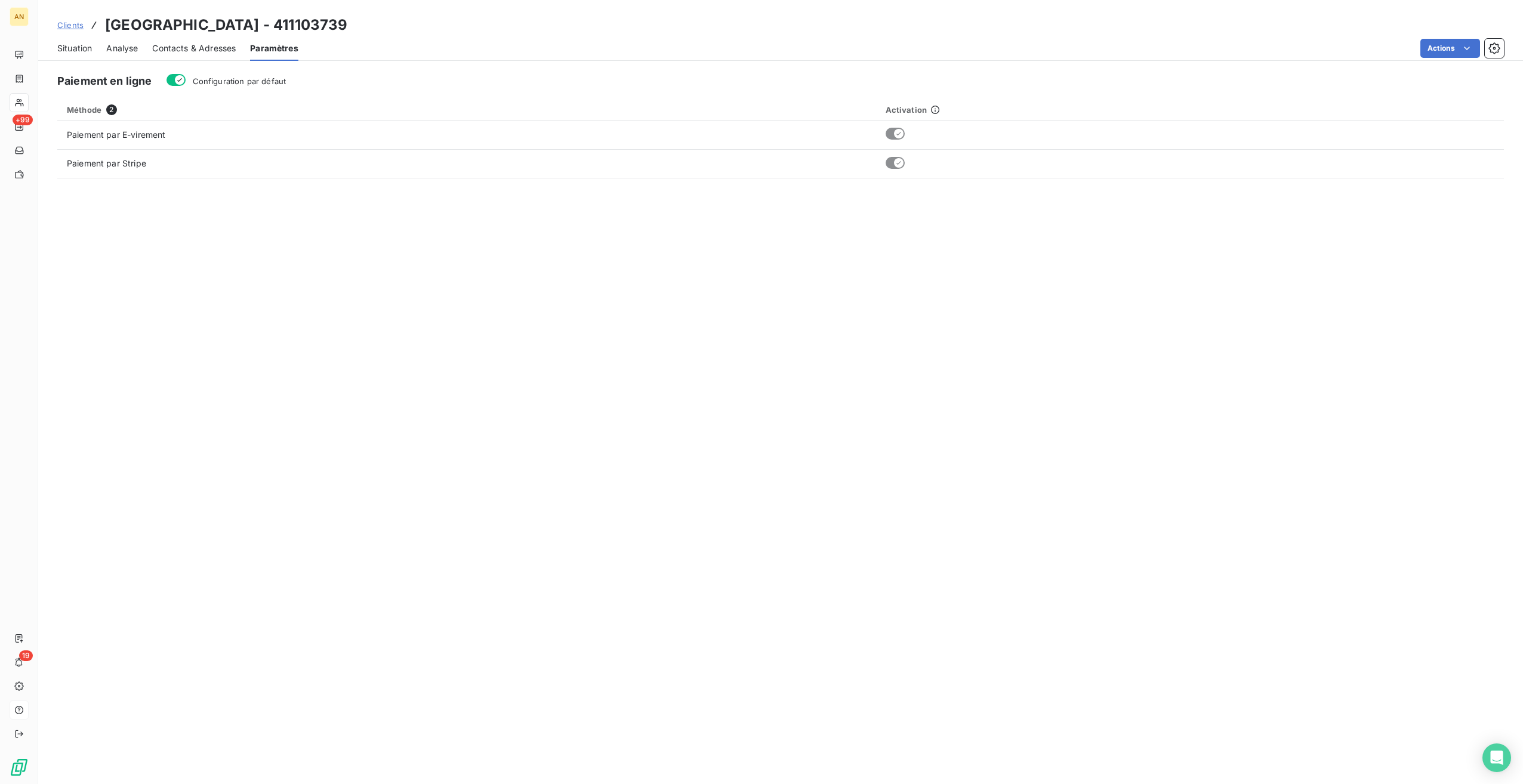
click at [63, 49] on span "Situation" at bounding box center [74, 49] width 35 height 12
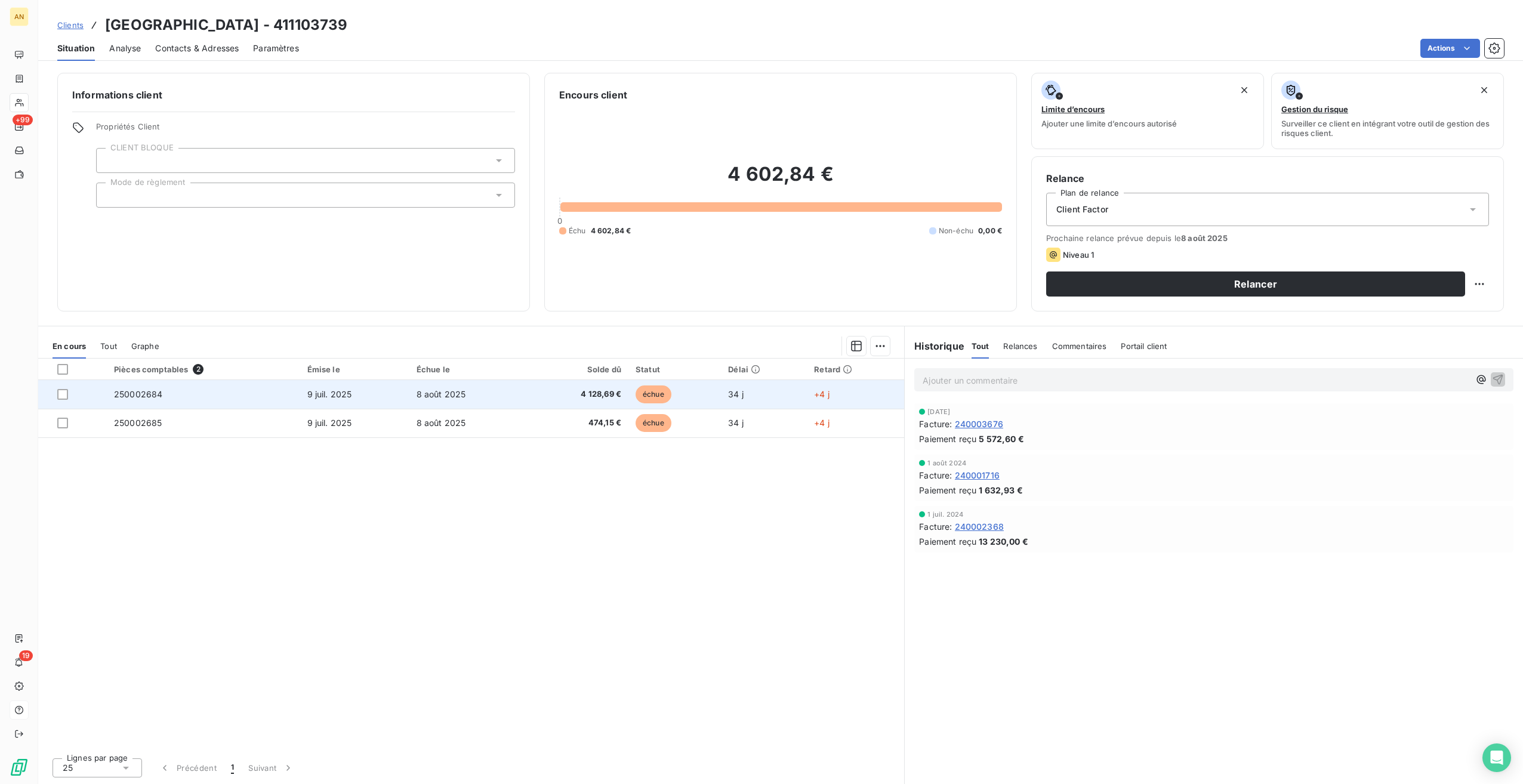
click at [296, 398] on td "250002684" at bounding box center [204, 394] width 194 height 29
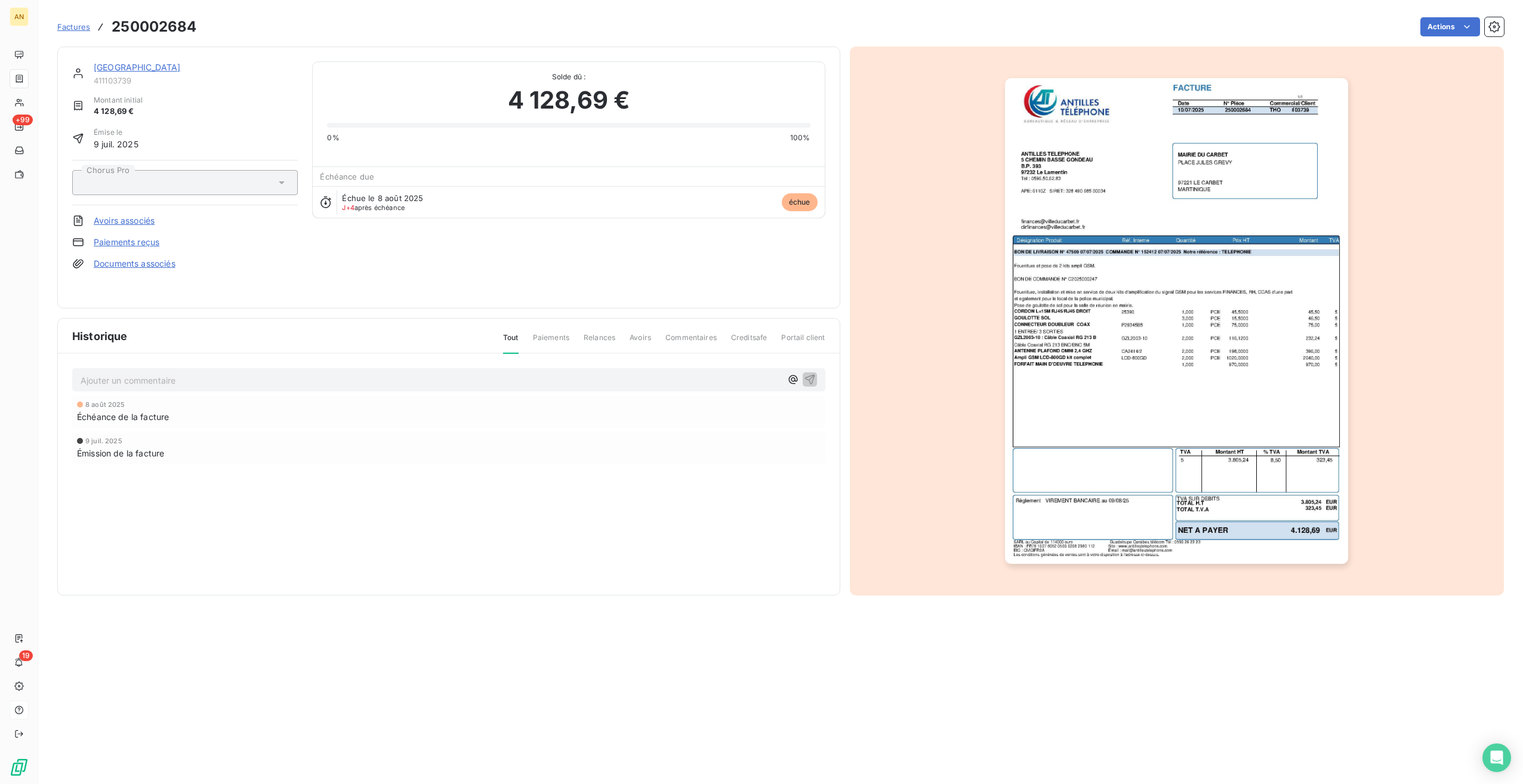
click at [265, 178] on div at bounding box center [179, 182] width 194 height 15
